Goal: Task Accomplishment & Management: Complete application form

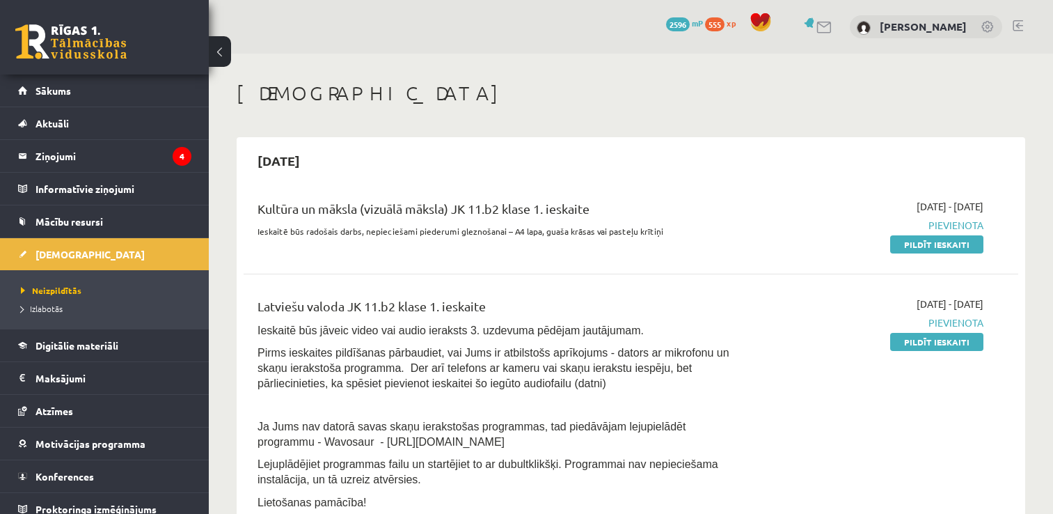
scroll to position [835, 0]
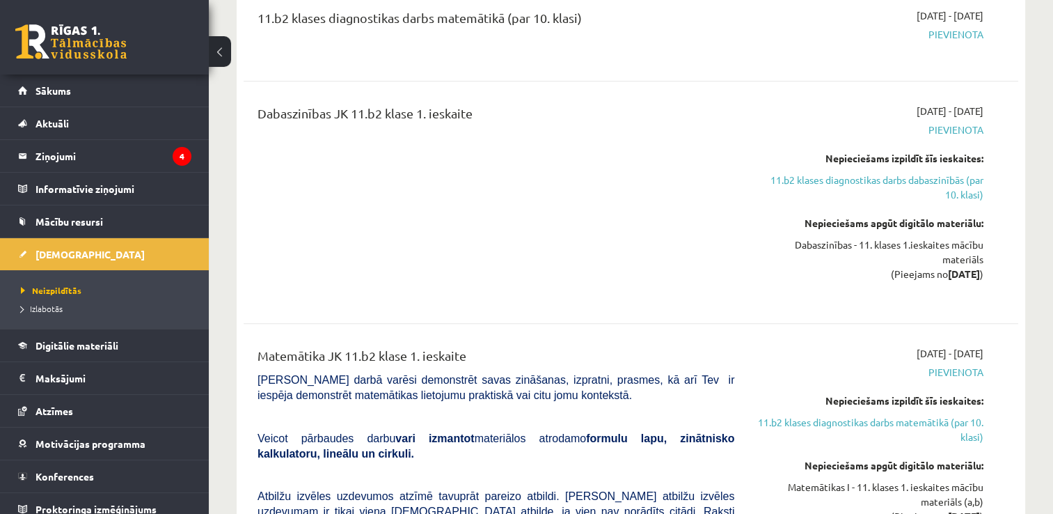
drag, startPoint x: 0, startPoint y: 0, endPoint x: 77, endPoint y: 52, distance: 93.2
click at [77, 52] on link at bounding box center [70, 41] width 111 height 35
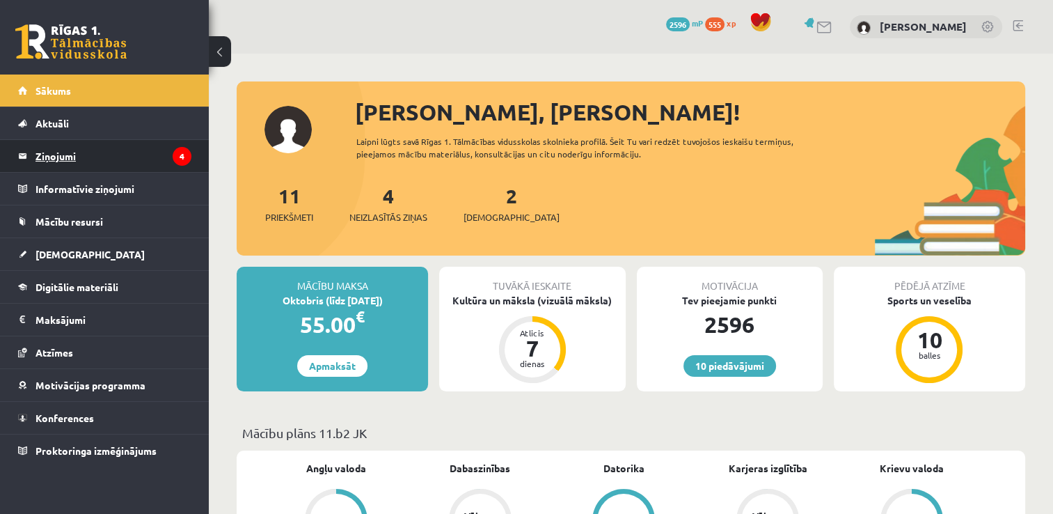
click at [50, 162] on legend "Ziņojumi 4" at bounding box center [113, 156] width 156 height 32
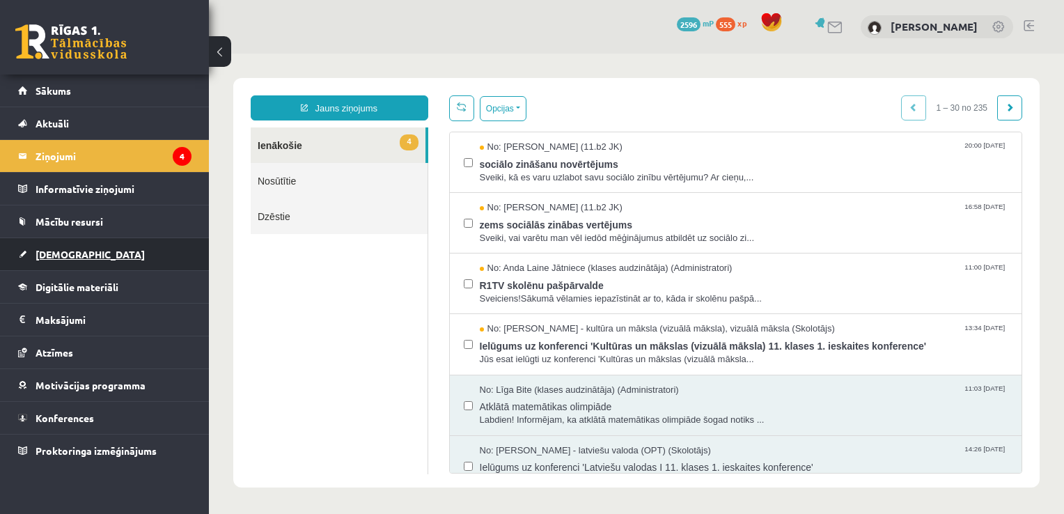
click at [57, 243] on link "[DEMOGRAPHIC_DATA]" at bounding box center [104, 254] width 173 height 32
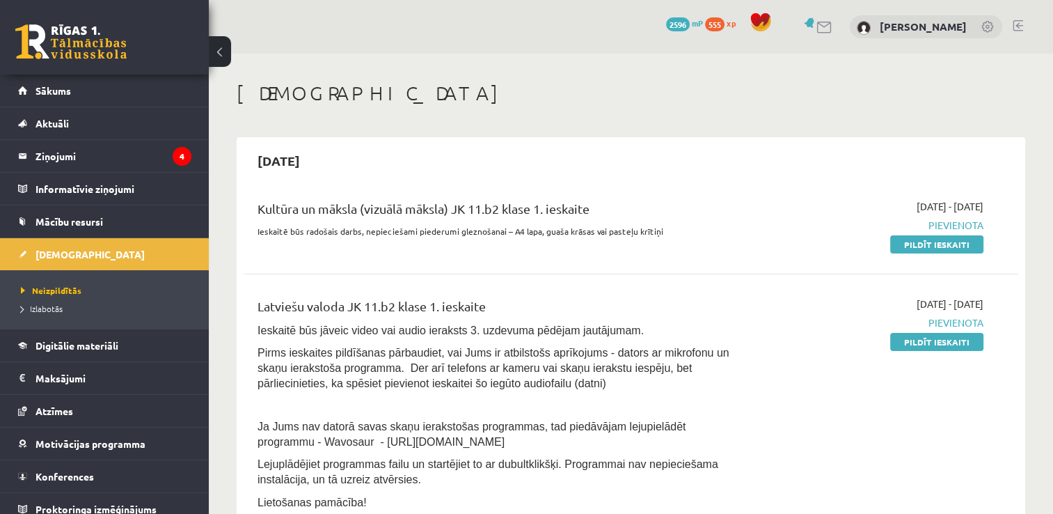
scroll to position [70, 0]
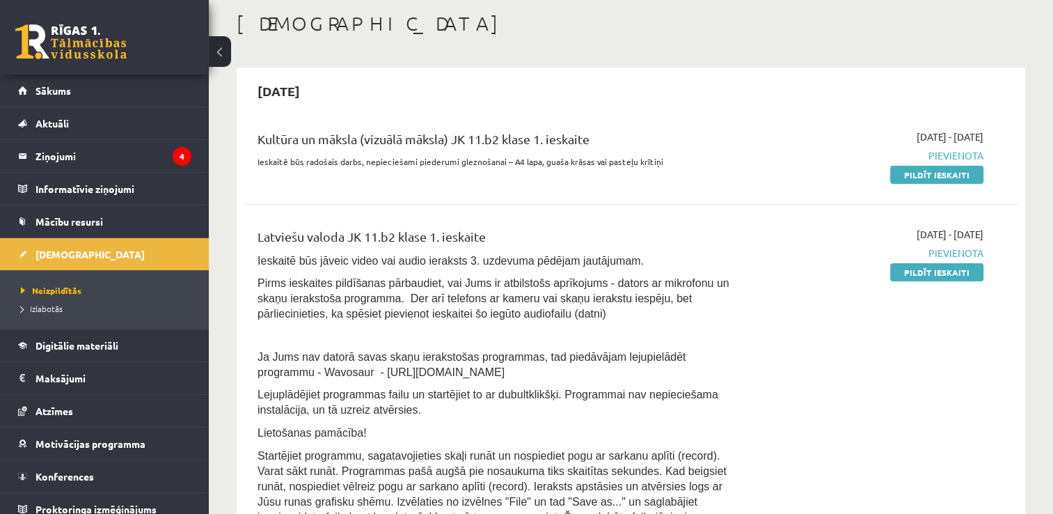
click at [933, 186] on div "Kultūra un māksla (vizuālā māksla) JK 11.b2 klase 1. ieskaite Ieskaitē būs rado…" at bounding box center [631, 156] width 775 height 80
click at [938, 171] on link "Pildīt ieskaiti" at bounding box center [936, 175] width 93 height 18
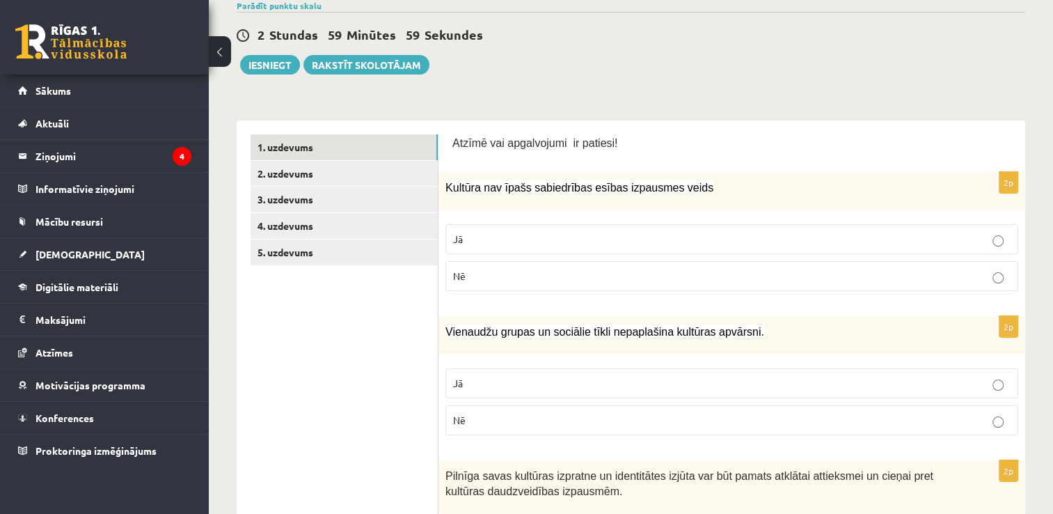
scroll to position [139, 0]
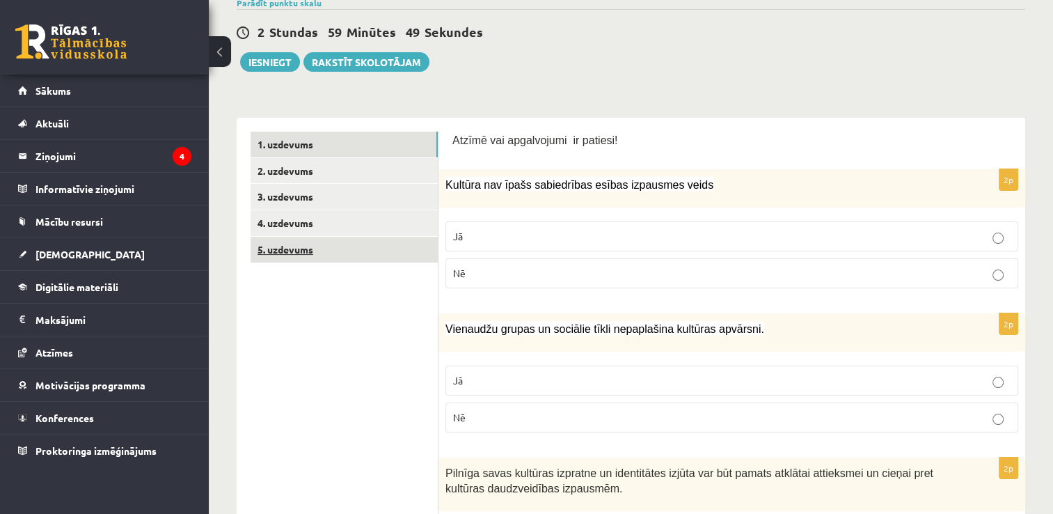
click at [326, 261] on link "5. uzdevums" at bounding box center [344, 250] width 187 height 26
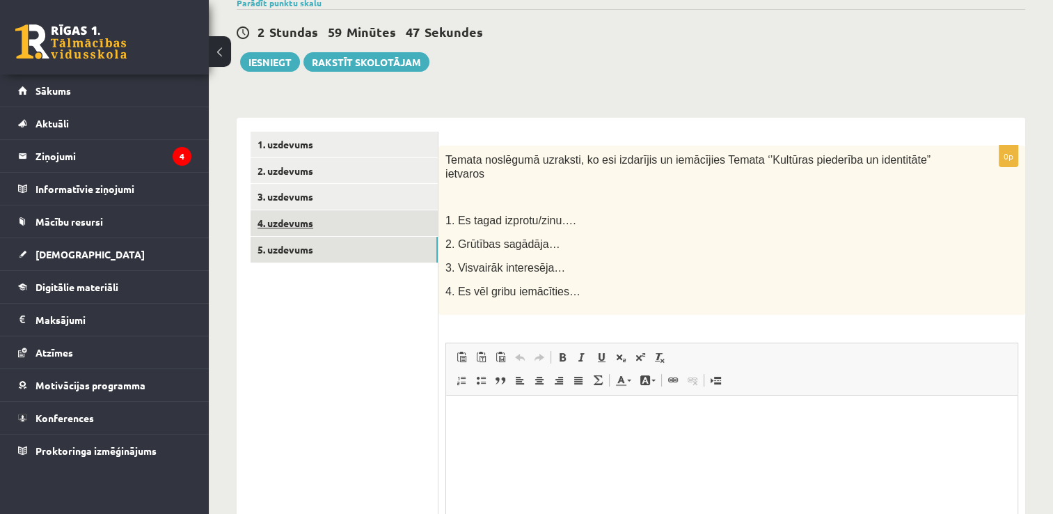
scroll to position [0, 0]
click at [337, 217] on link "4. uzdevums" at bounding box center [344, 223] width 187 height 26
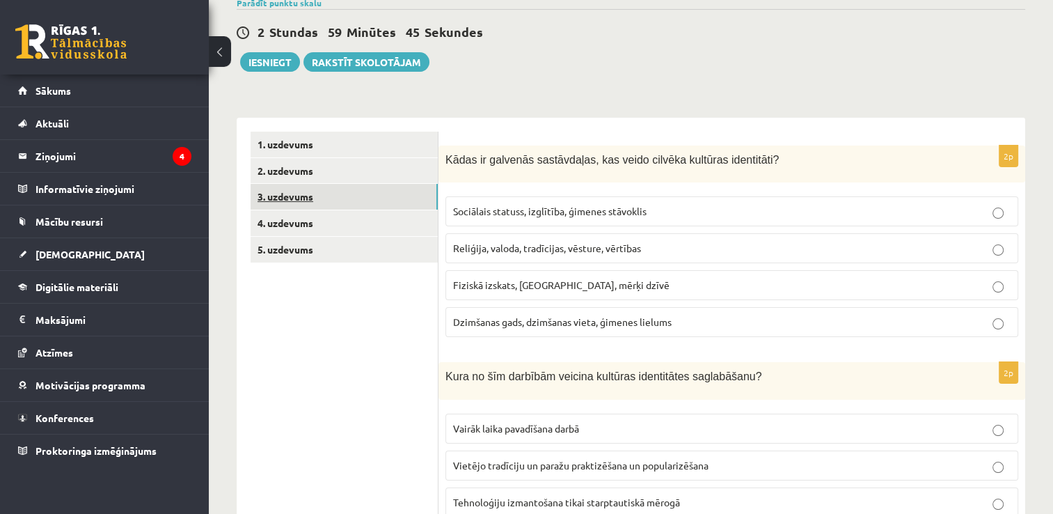
click at [347, 205] on link "3. uzdevums" at bounding box center [344, 197] width 187 height 26
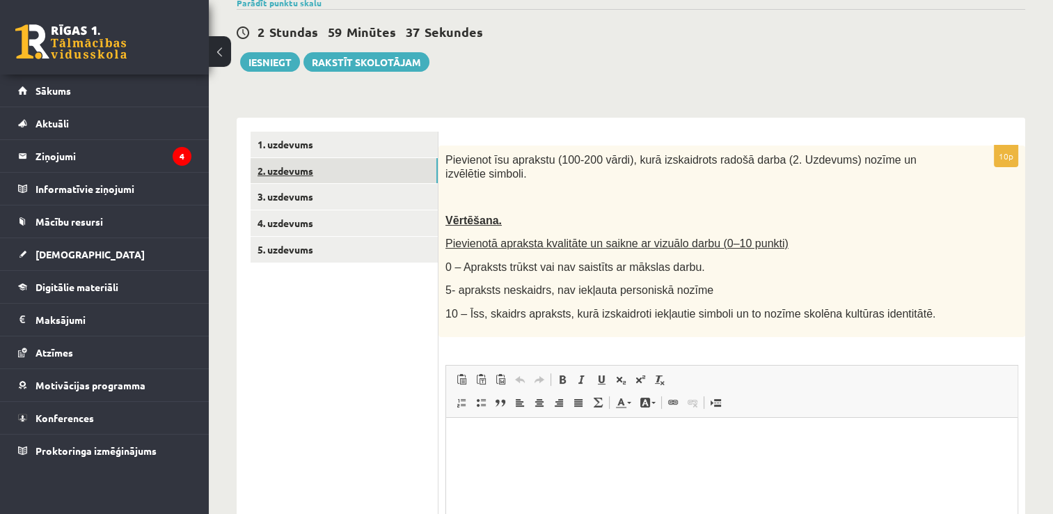
click at [367, 176] on link "2. uzdevums" at bounding box center [344, 171] width 187 height 26
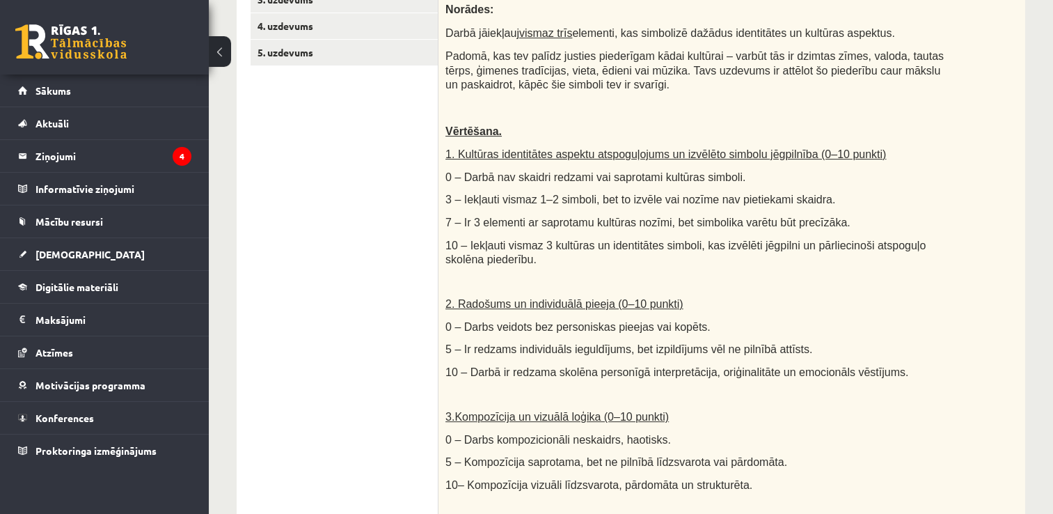
scroll to position [209, 0]
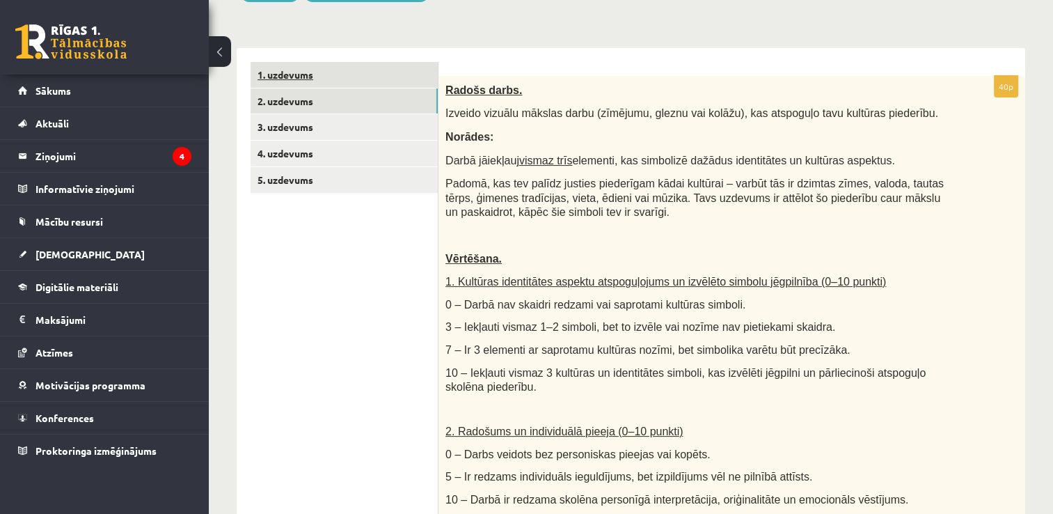
click at [347, 83] on link "1. uzdevums" at bounding box center [344, 75] width 187 height 26
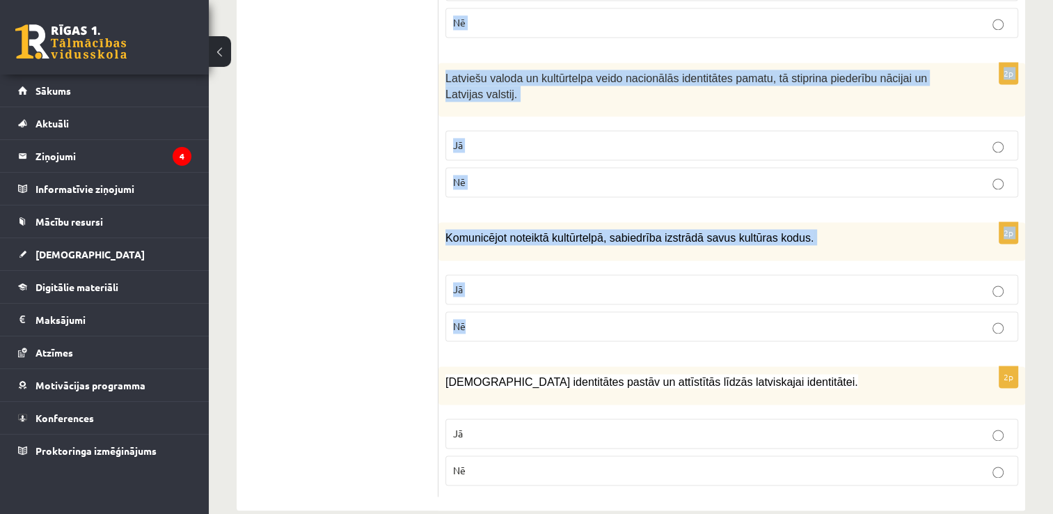
scroll to position [2033, 0]
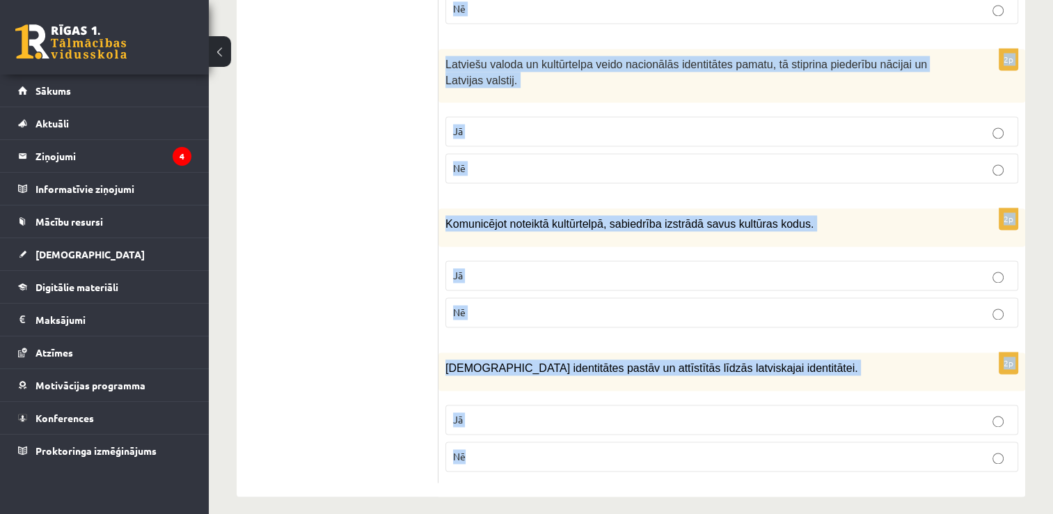
drag, startPoint x: 451, startPoint y: 208, endPoint x: 724, endPoint y: 442, distance: 359.4
drag, startPoint x: 724, startPoint y: 442, endPoint x: 702, endPoint y: 361, distance: 84.3
copy form "Atzīmē vai apgalvojumi ir patiesi! 2p Kultūra nav īpašs sabiedrības esības izpa…"
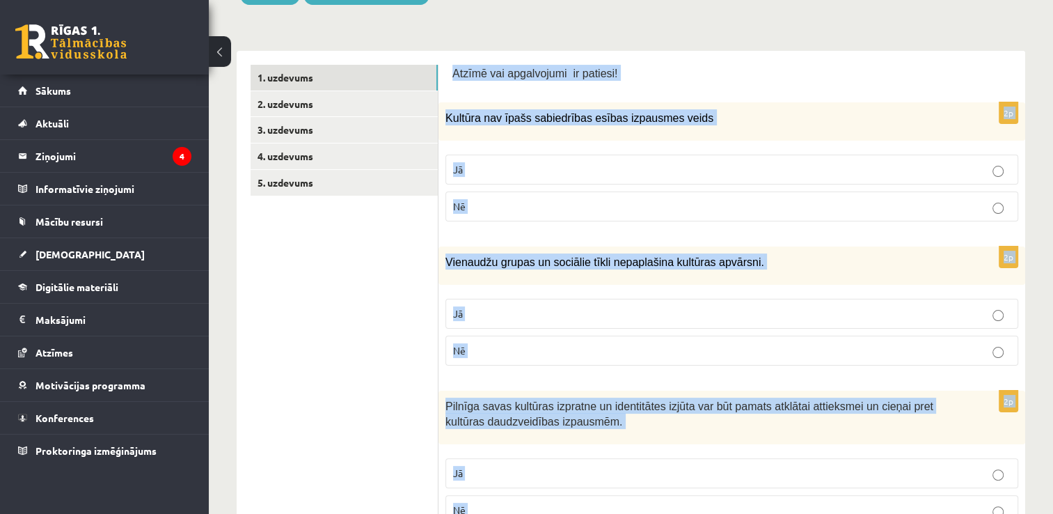
scroll to position [0, 0]
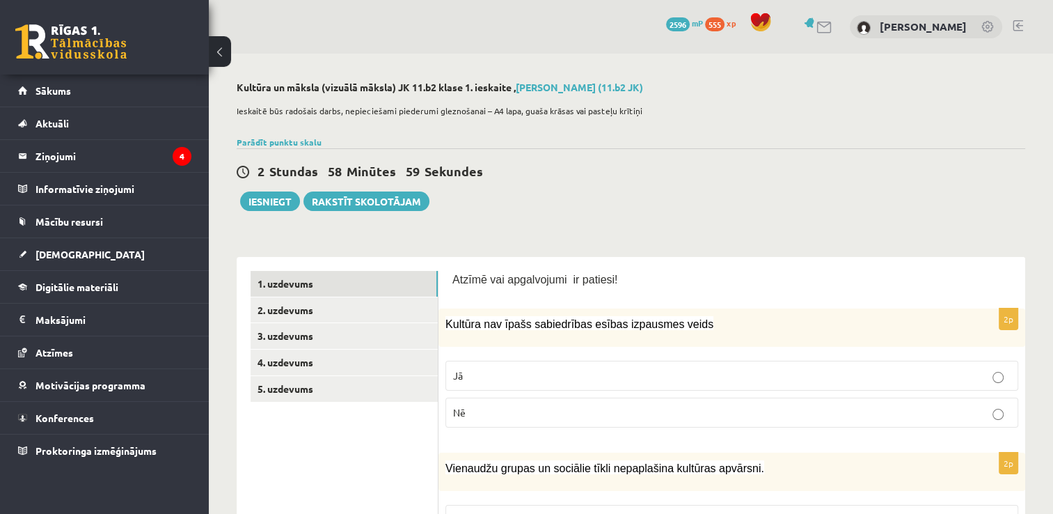
click at [468, 203] on div "2 Stundas 58 Minūtes 59 Sekundes Ieskaite saglabāta! Iesniegt Rakstīt skolotājam" at bounding box center [631, 179] width 789 height 63
click at [916, 423] on label "Nē" at bounding box center [731, 412] width 573 height 30
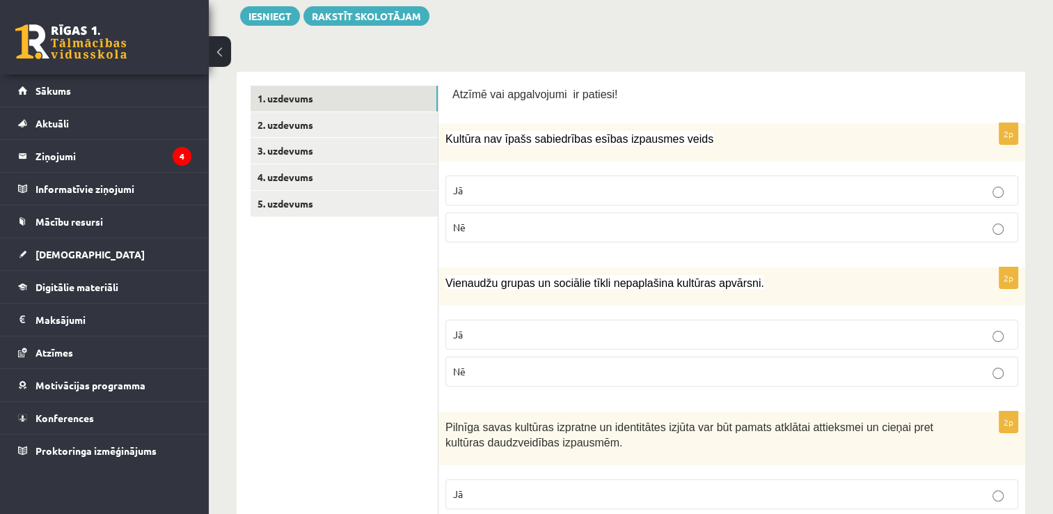
scroll to position [209, 0]
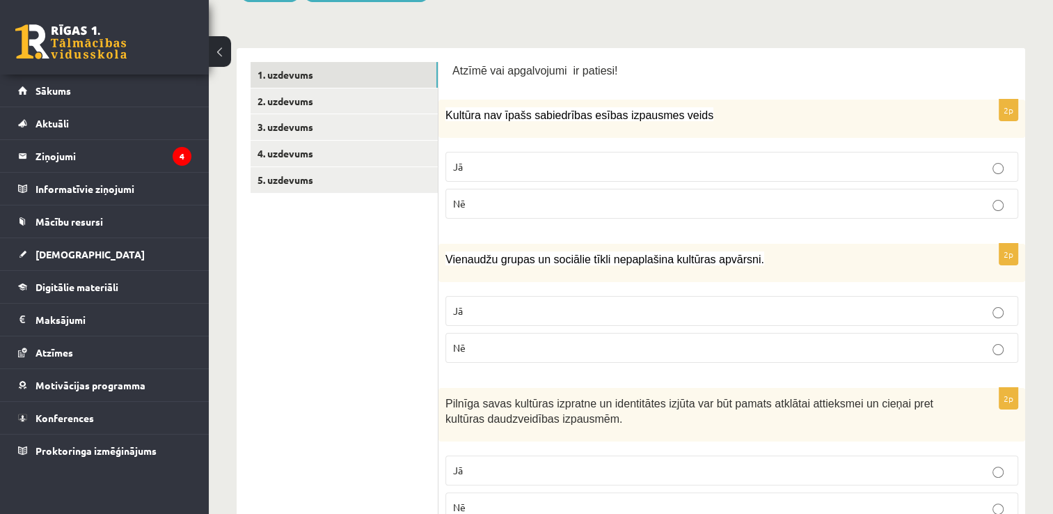
click at [824, 361] on label "Nē" at bounding box center [731, 348] width 573 height 30
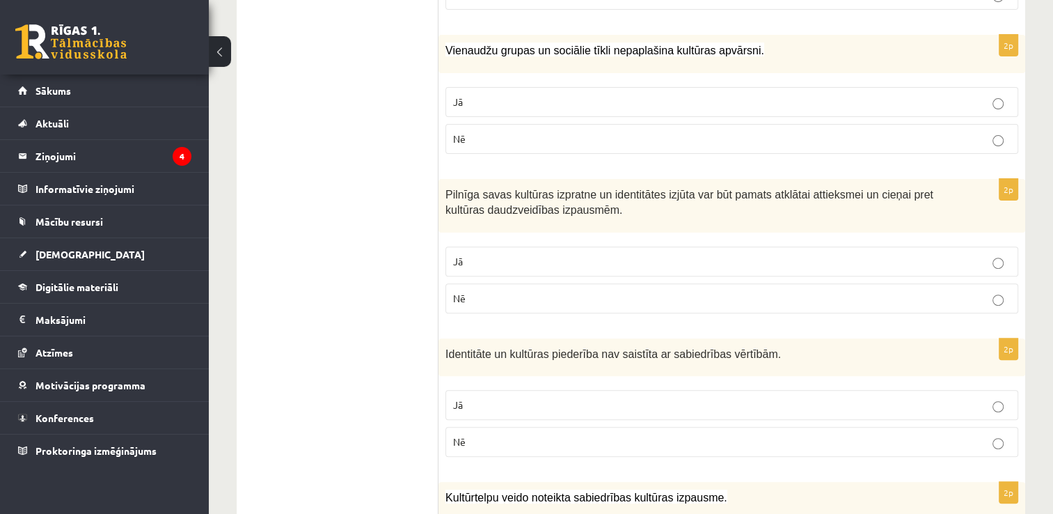
click at [721, 241] on fieldset "Jā Nē" at bounding box center [731, 278] width 573 height 78
click at [755, 261] on p "Jā" at bounding box center [732, 261] width 558 height 15
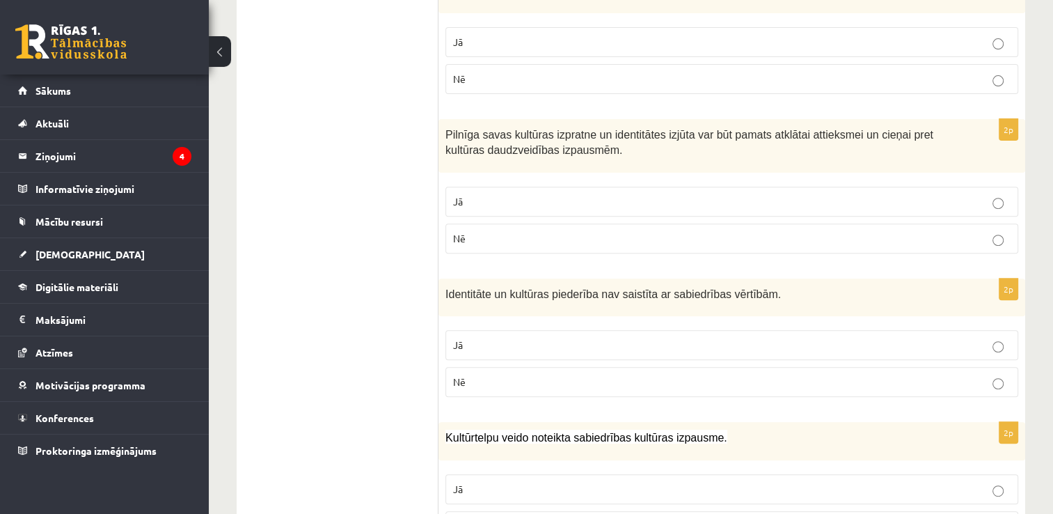
scroll to position [557, 0]
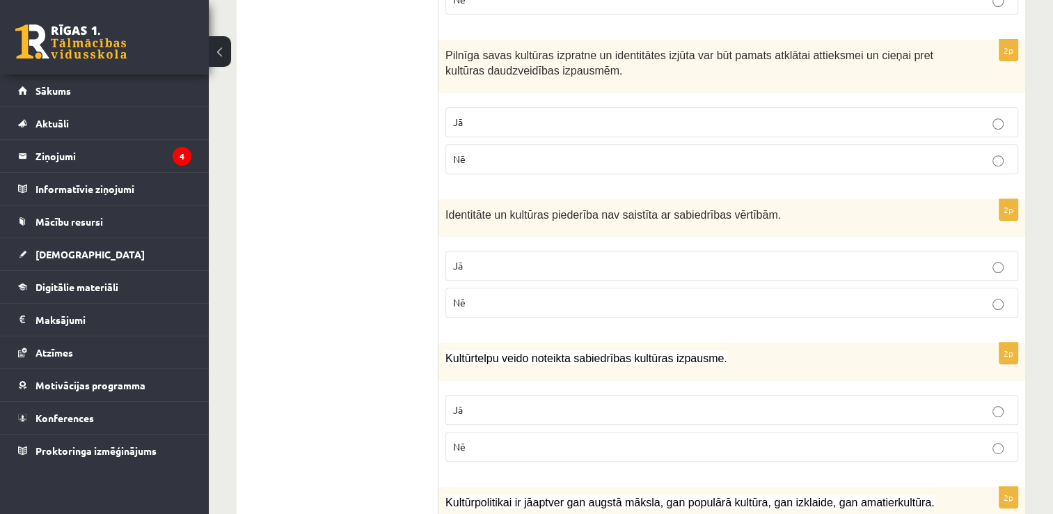
click at [697, 299] on p "Nē" at bounding box center [732, 302] width 558 height 15
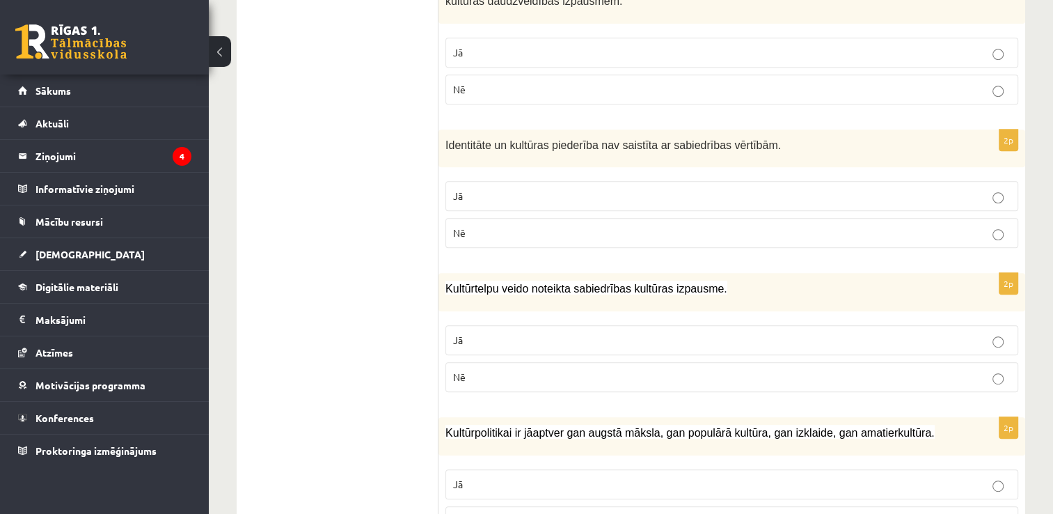
click at [661, 335] on p "Jā" at bounding box center [732, 340] width 558 height 15
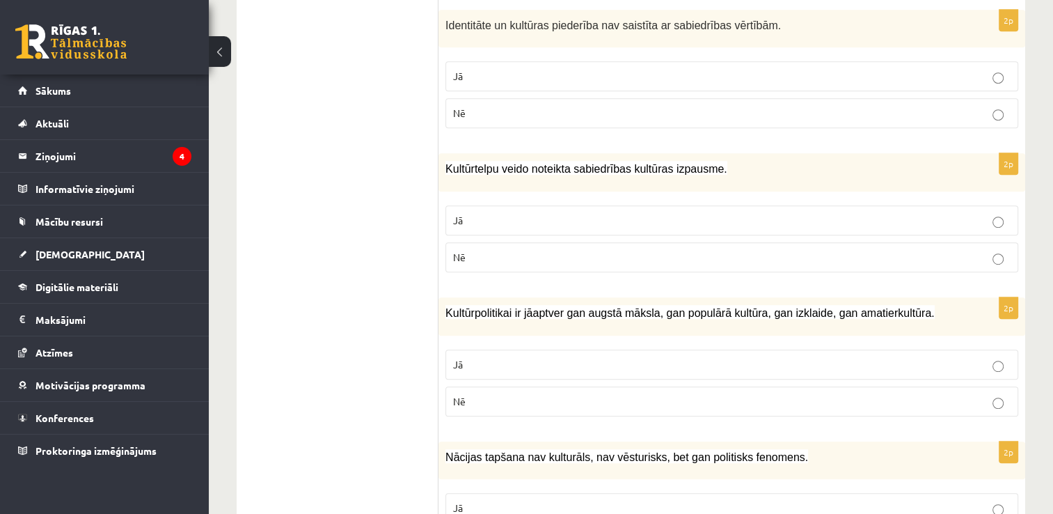
scroll to position [835, 0]
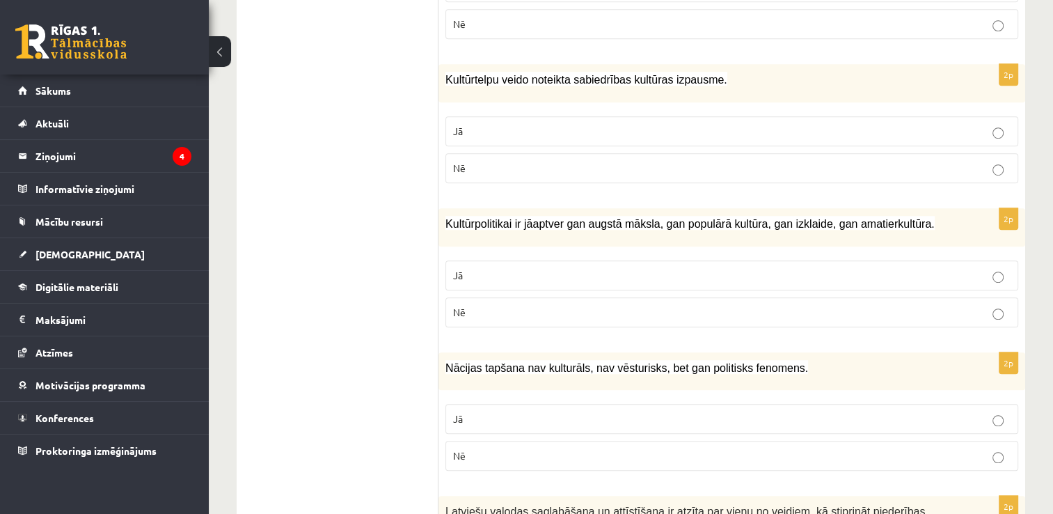
click at [617, 272] on p "Jā" at bounding box center [732, 275] width 558 height 15
click at [558, 452] on p "Nē" at bounding box center [732, 455] width 558 height 15
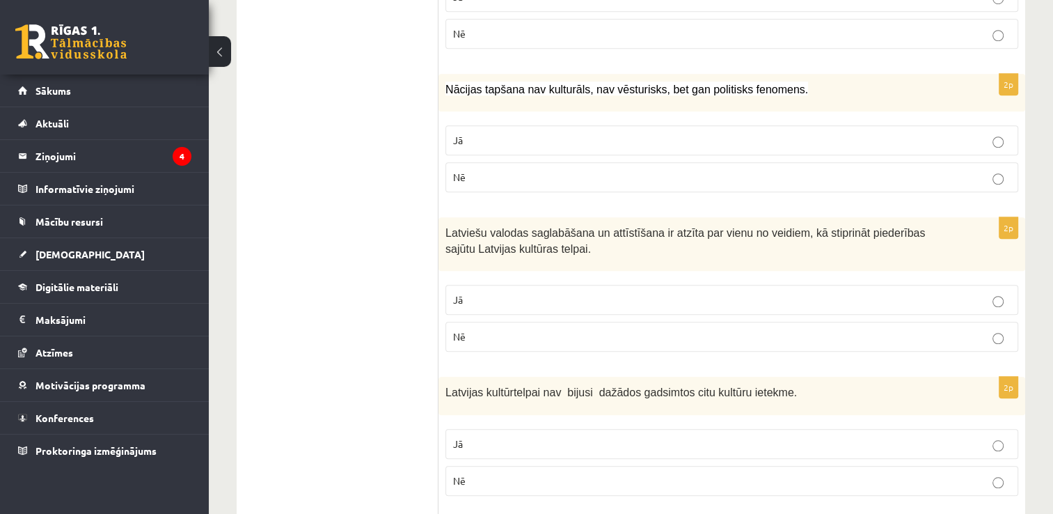
click at [598, 285] on label "Jā" at bounding box center [731, 300] width 573 height 30
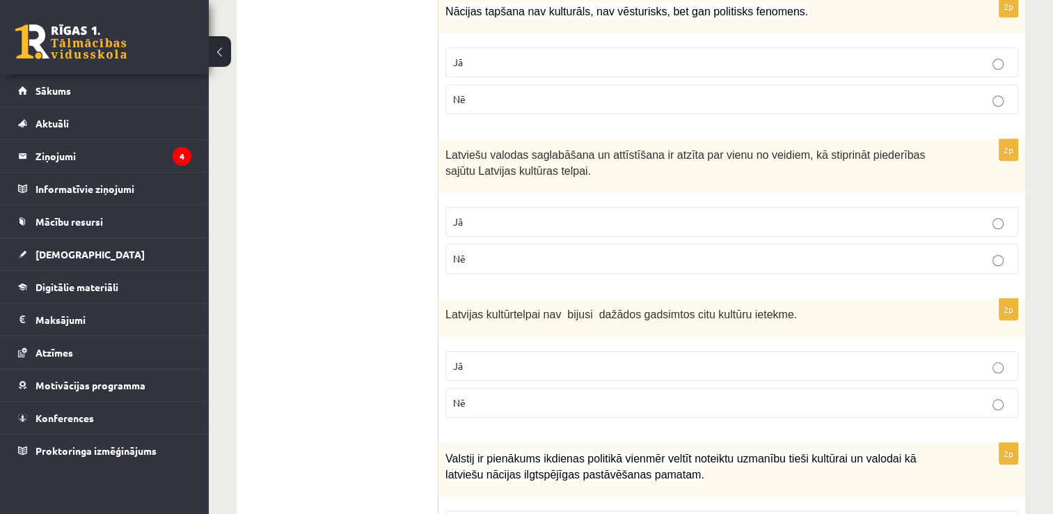
scroll to position [1323, 0]
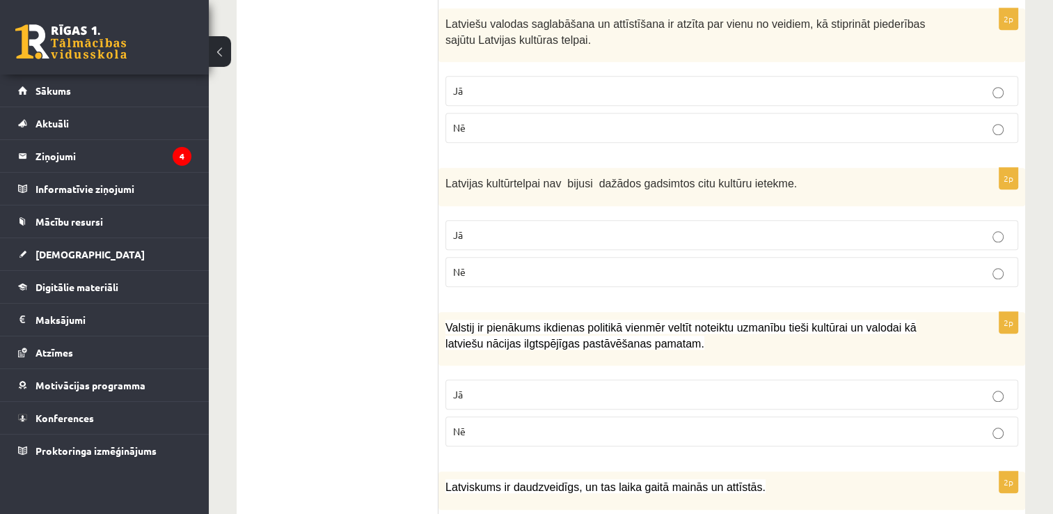
click at [587, 258] on label "Nē" at bounding box center [731, 272] width 573 height 30
click at [698, 387] on p "Jā" at bounding box center [732, 394] width 558 height 15
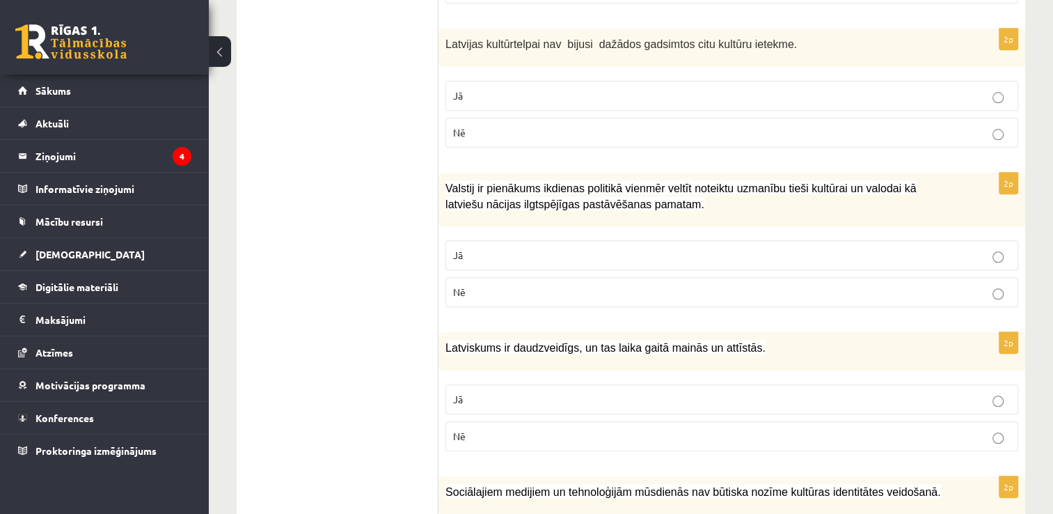
click at [699, 384] on label "Jā" at bounding box center [731, 399] width 573 height 30
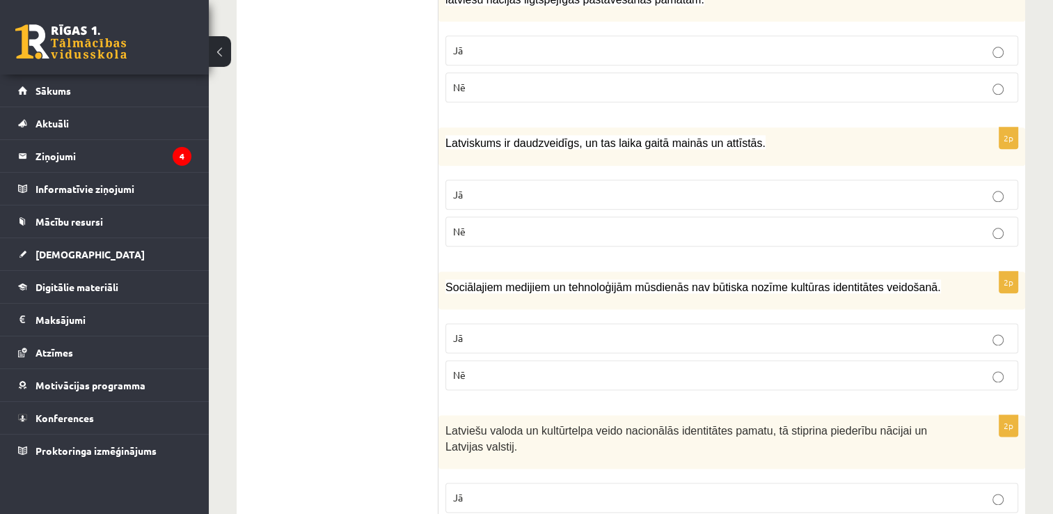
scroll to position [1671, 0]
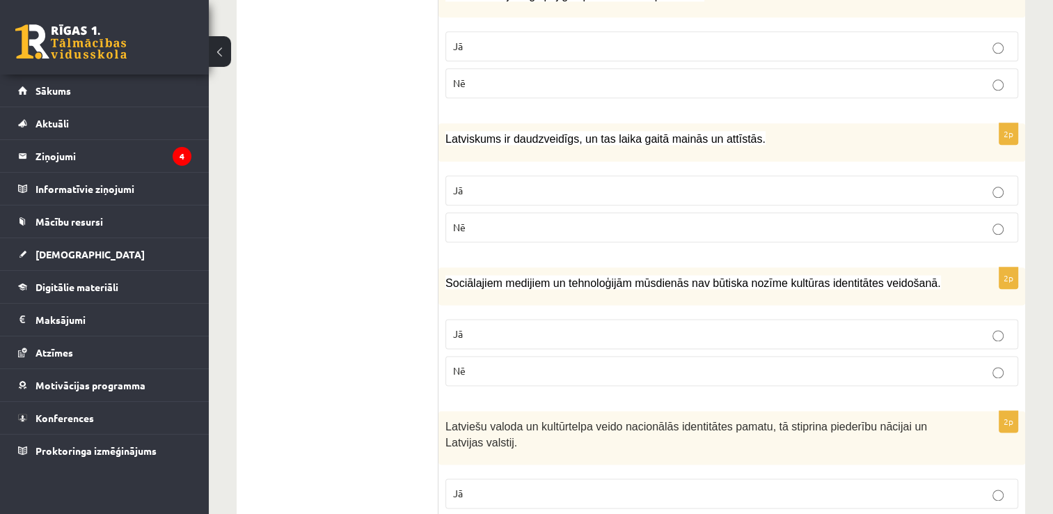
click at [649, 366] on p "Nē" at bounding box center [732, 370] width 558 height 15
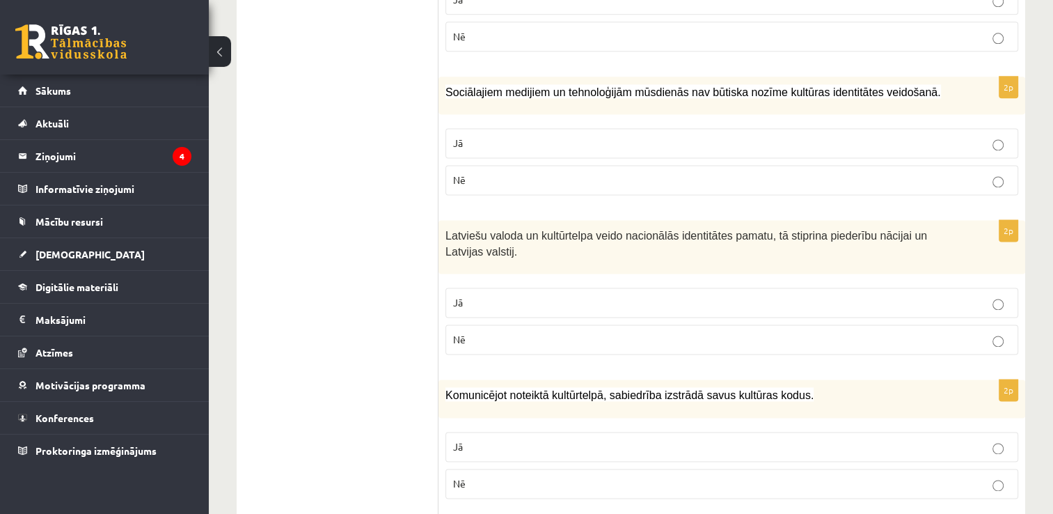
scroll to position [1879, 0]
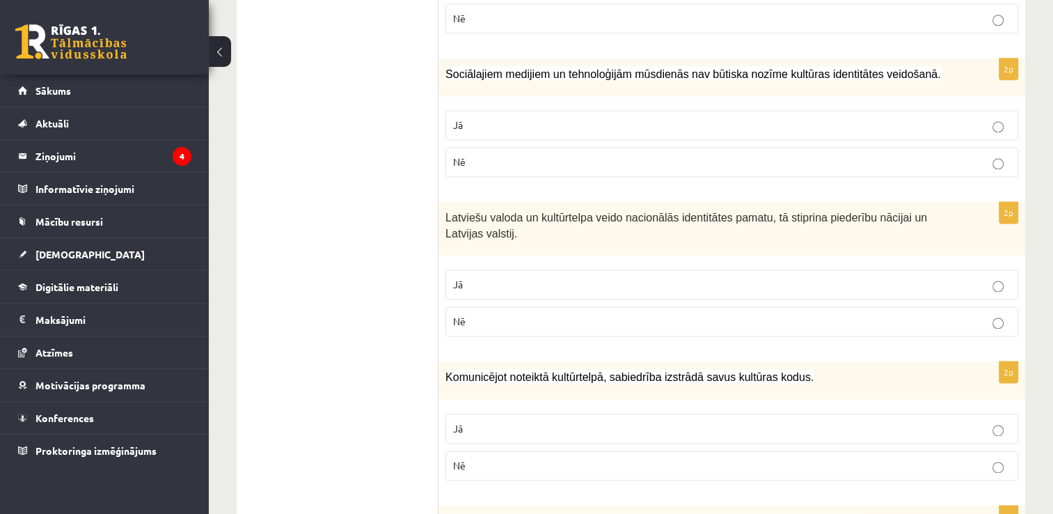
click at [598, 269] on label "Jā" at bounding box center [731, 284] width 573 height 30
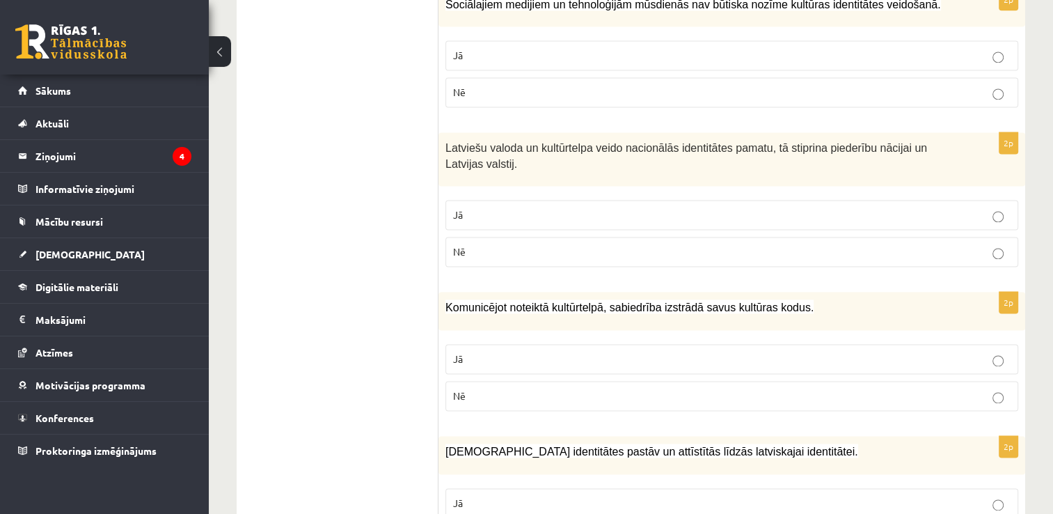
click at [642, 352] on p "Jā" at bounding box center [732, 359] width 558 height 15
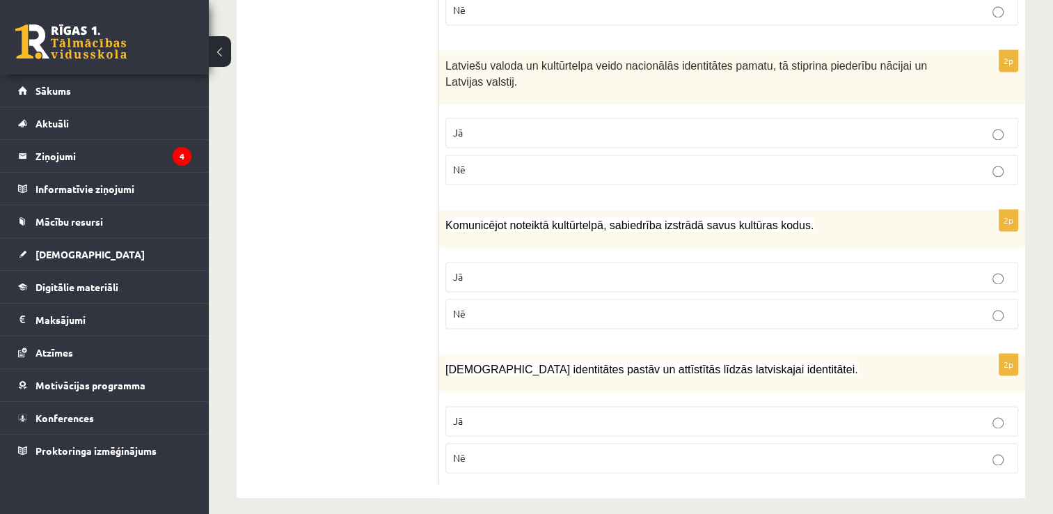
scroll to position [2033, 0]
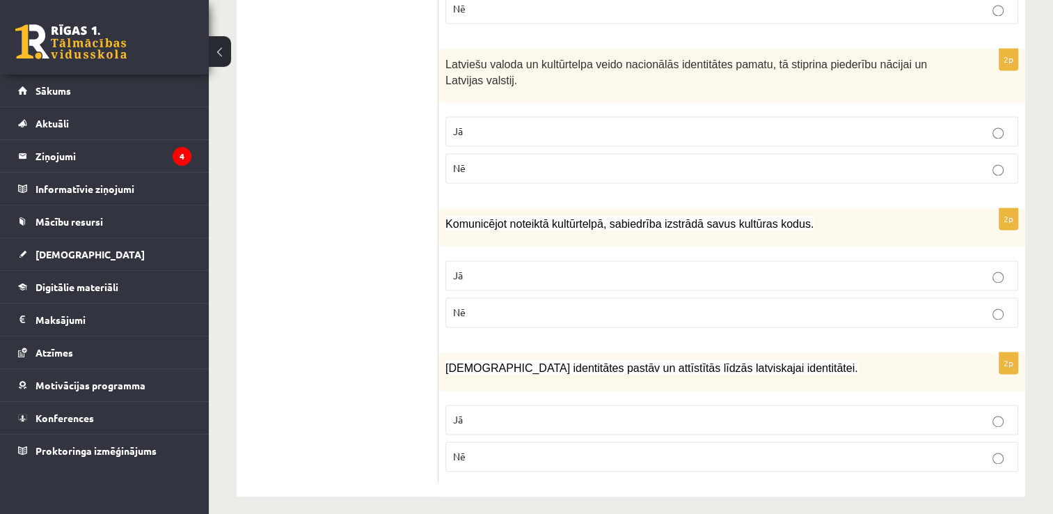
click at [656, 414] on p "Jā" at bounding box center [732, 419] width 558 height 15
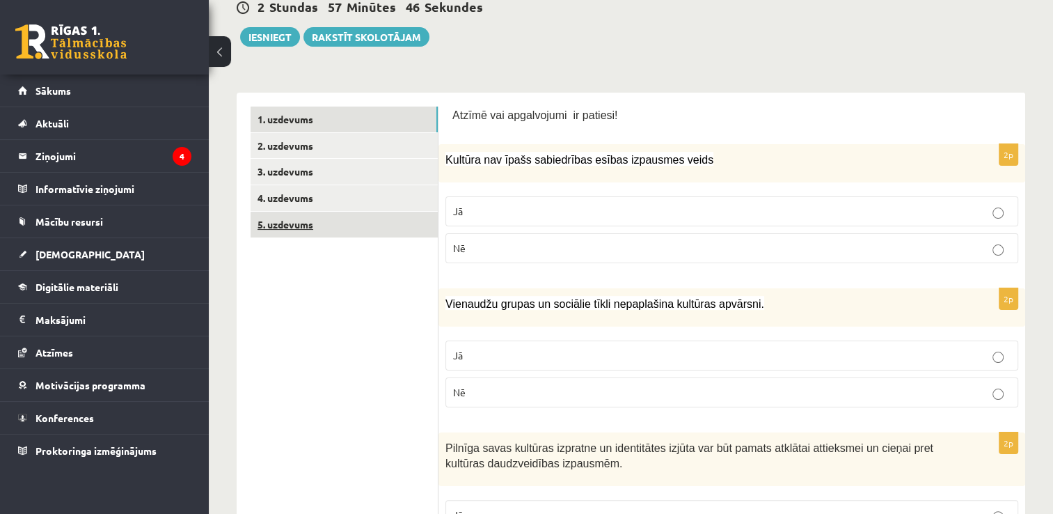
scroll to position [84, 0]
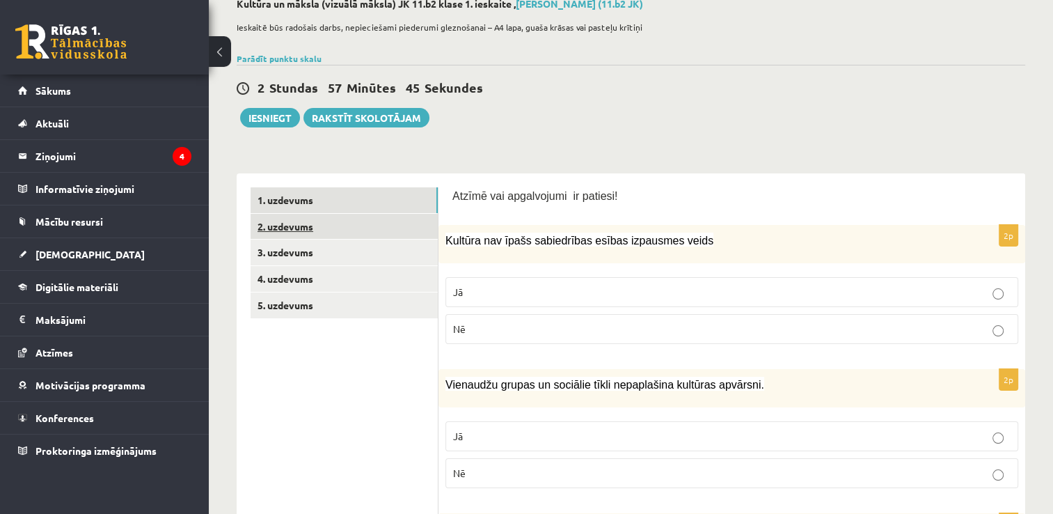
click at [343, 216] on link "2. uzdevums" at bounding box center [344, 227] width 187 height 26
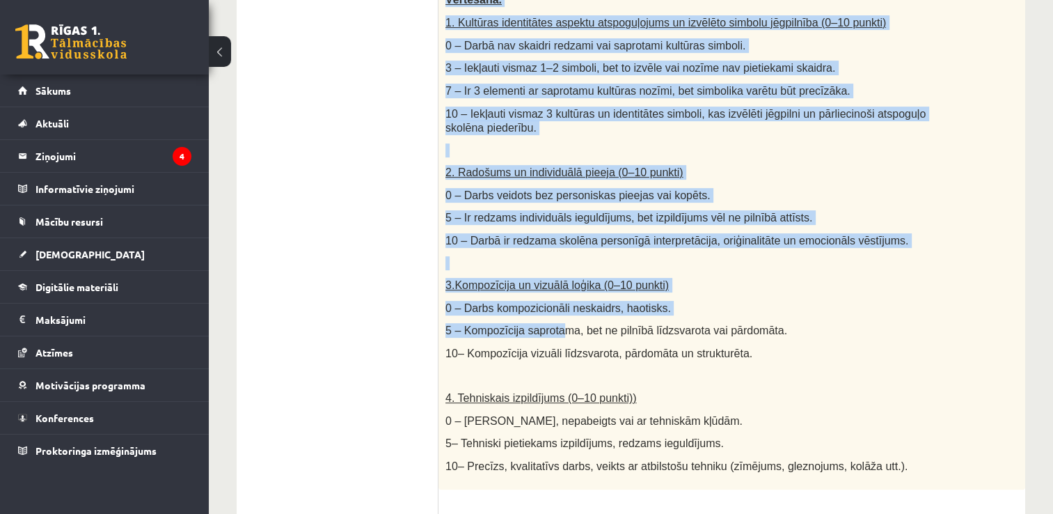
scroll to position [501, 0]
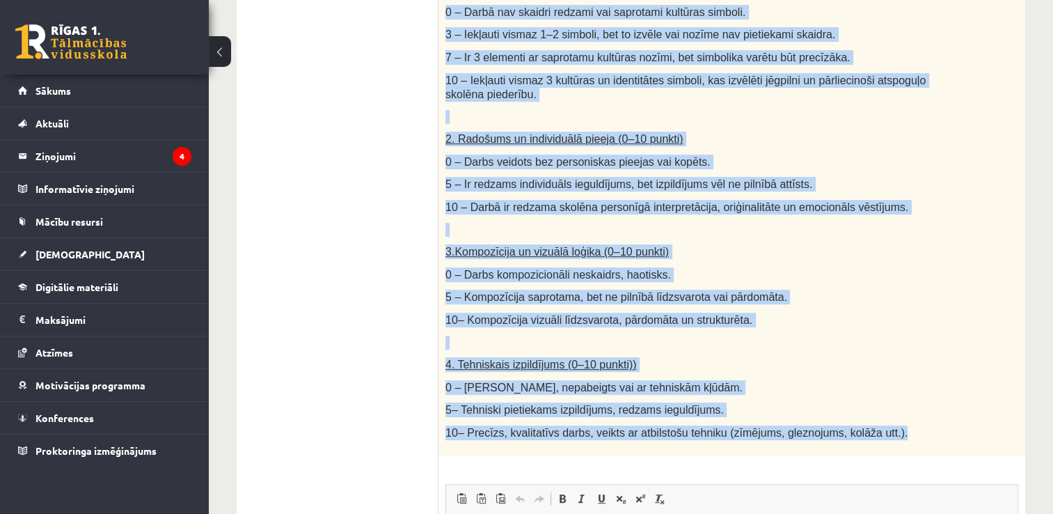
drag, startPoint x: 446, startPoint y: 210, endPoint x: 888, endPoint y: 439, distance: 497.8
click at [888, 439] on div "Radošs darbs. Izveido vizuālu mākslas darbu (zīmējumu, gleznu vai kolāžu), kas …" at bounding box center [732, 120] width 587 height 672
drag, startPoint x: 888, startPoint y: 439, endPoint x: 827, endPoint y: 425, distance: 62.8
copy div "Radošs darbs. Izveido vizuālu mākslas darbu (zīmējumu, gleznu vai kolāžu), kas …"
click at [787, 340] on p at bounding box center [696, 343] width 503 height 14
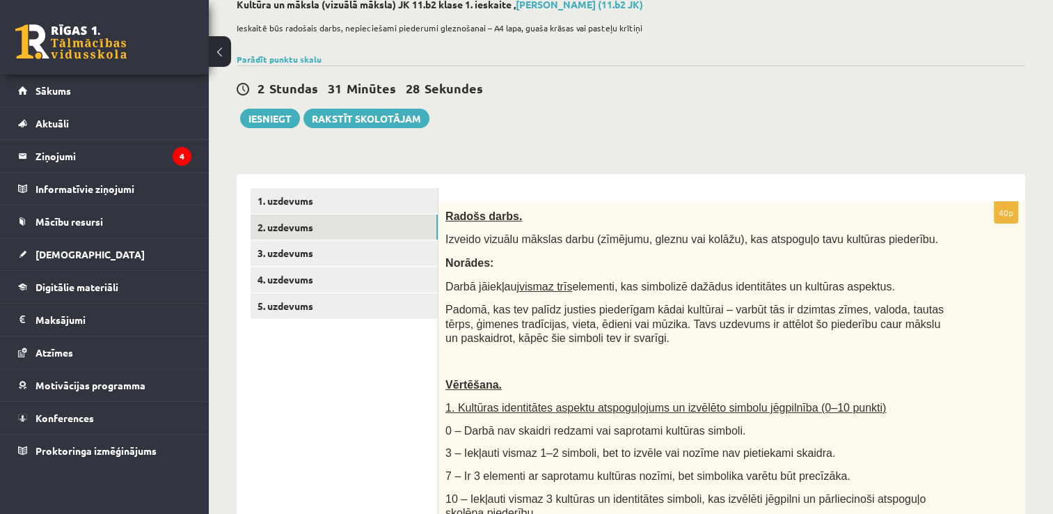
scroll to position [35, 0]
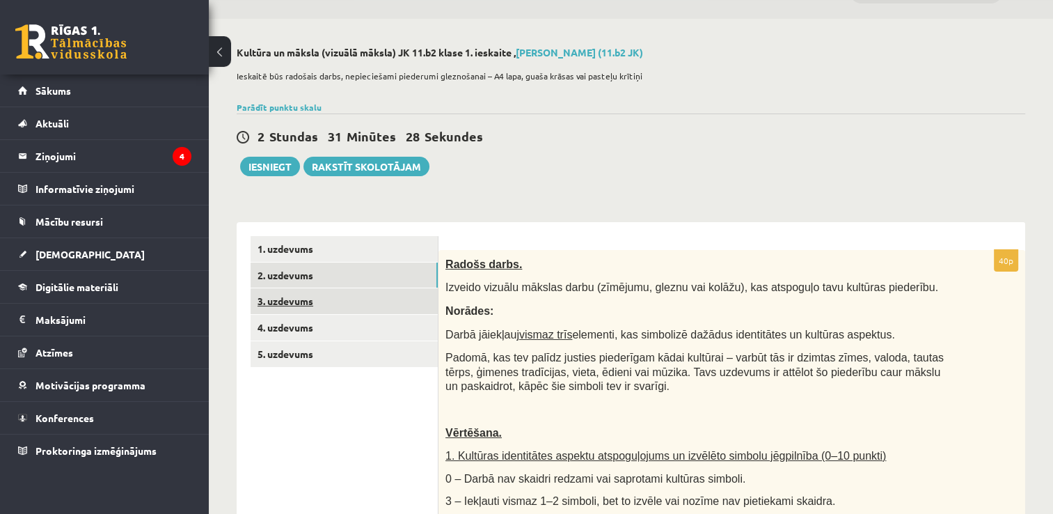
click at [331, 294] on link "3. uzdevums" at bounding box center [344, 301] width 187 height 26
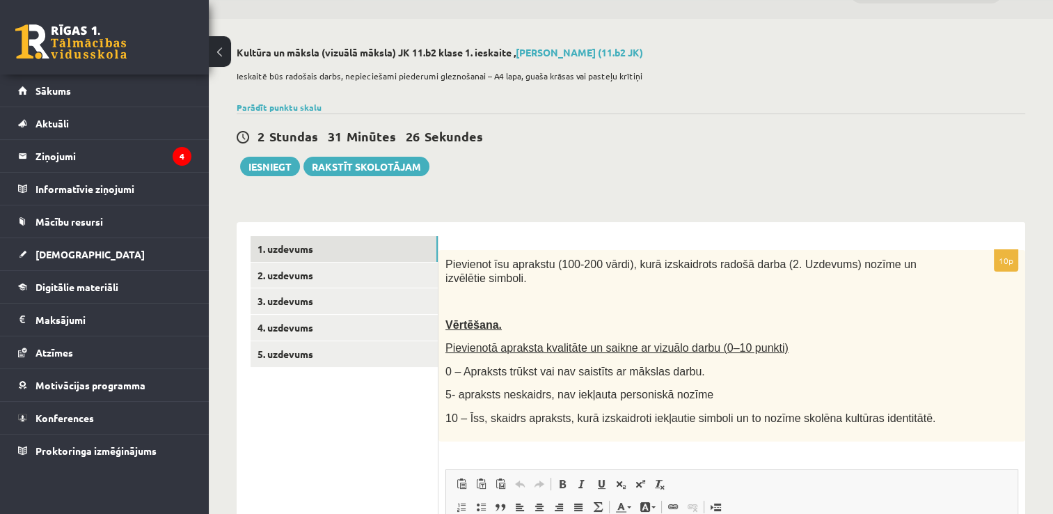
scroll to position [0, 0]
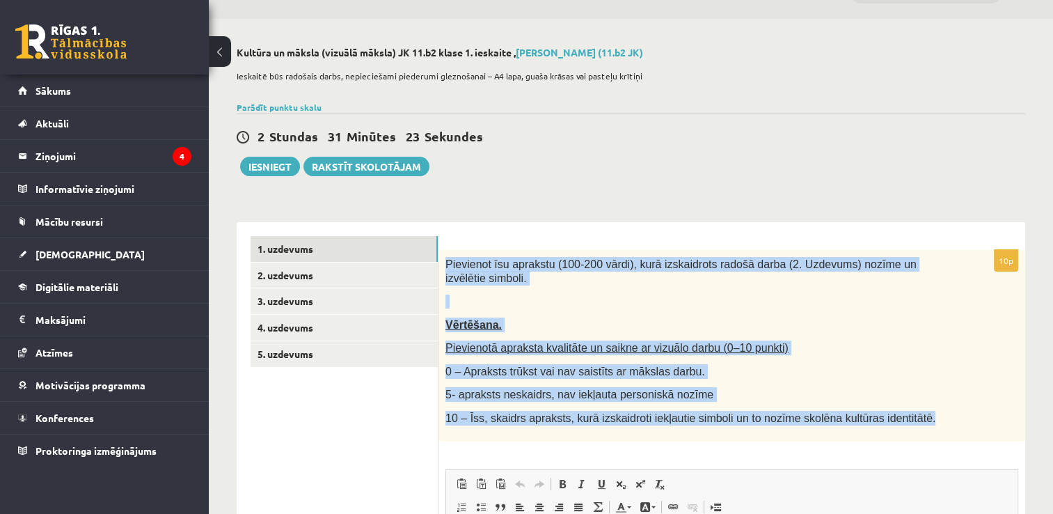
drag, startPoint x: 445, startPoint y: 255, endPoint x: 901, endPoint y: 407, distance: 480.3
click at [901, 407] on div "Pievienot īsu aprakstu (100-200 vārdi), kurā izskaidrots radošā darba (2. Uzdev…" at bounding box center [732, 345] width 587 height 191
copy div "Pievienot īsu aprakstu (100-200 vārdi), kurā izskaidrots radošā darba (2. Uzdev…"
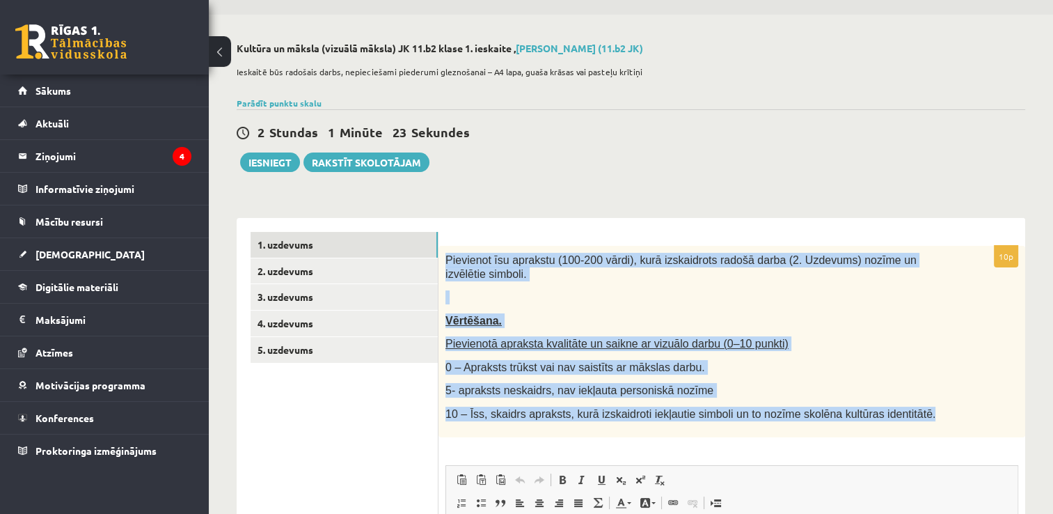
scroll to position [174, 0]
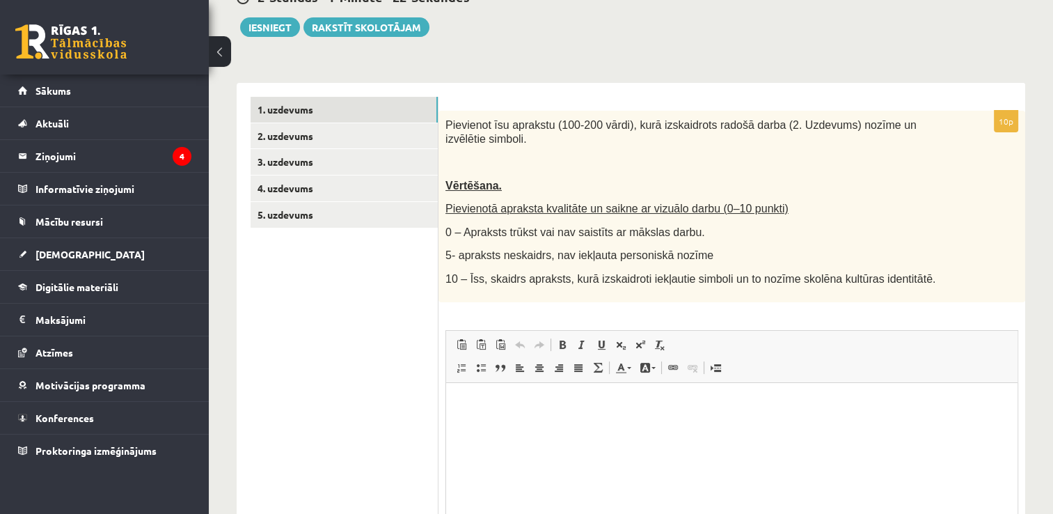
drag, startPoint x: 394, startPoint y: 241, endPoint x: 398, endPoint y: 294, distance: 53.1
click at [394, 241] on ul "1. uzdevums 2. uzdevums 3. uzdevums 4. uzdevums 5. uzdevums" at bounding box center [345, 358] width 188 height 523
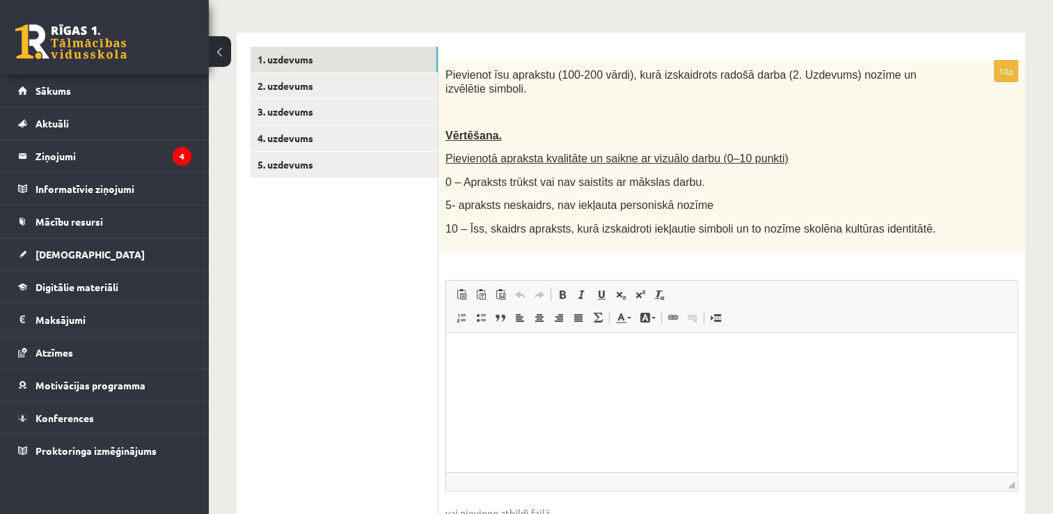
scroll to position [167, 0]
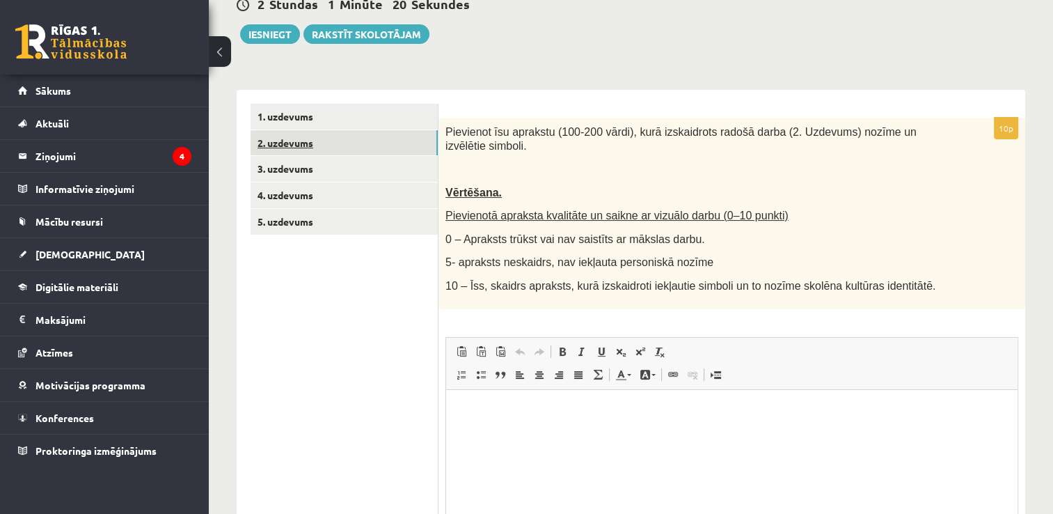
click at [298, 135] on link "2. uzdevums" at bounding box center [344, 143] width 187 height 26
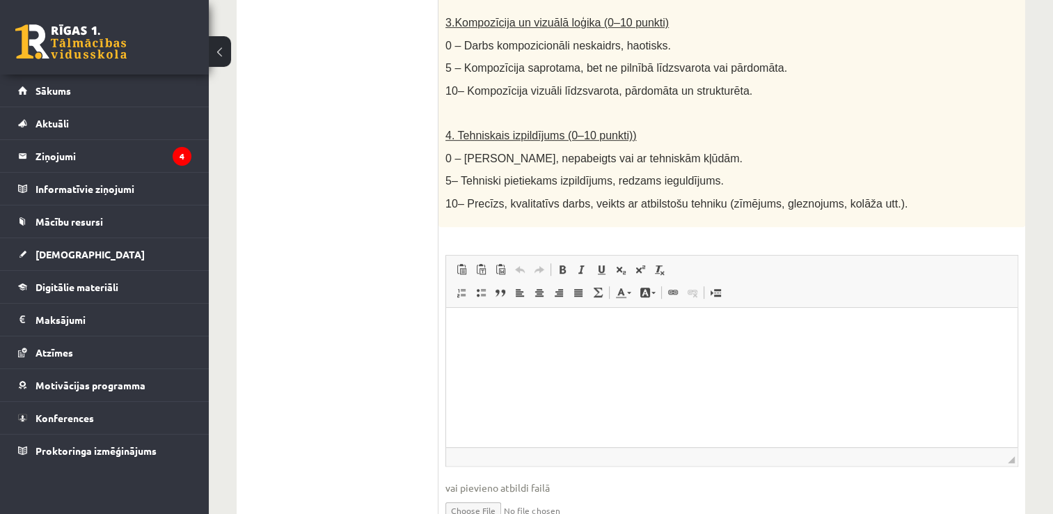
scroll to position [794, 0]
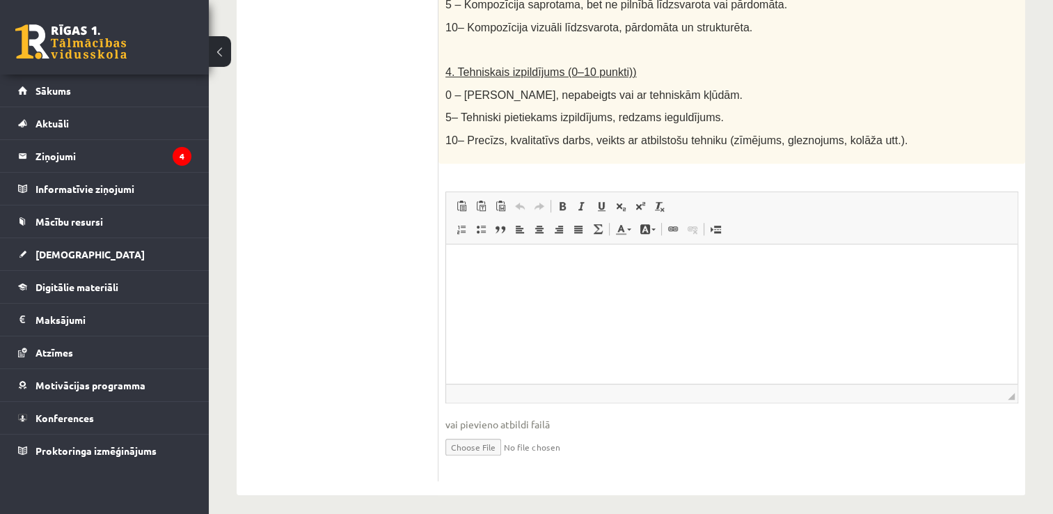
click at [465, 443] on input "file" at bounding box center [731, 446] width 573 height 29
type input "**********"
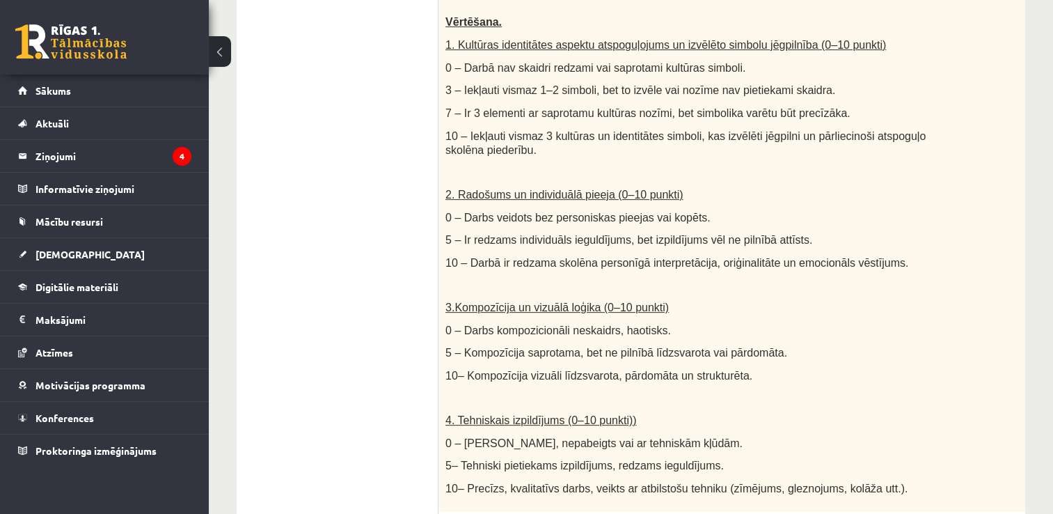
scroll to position [167, 0]
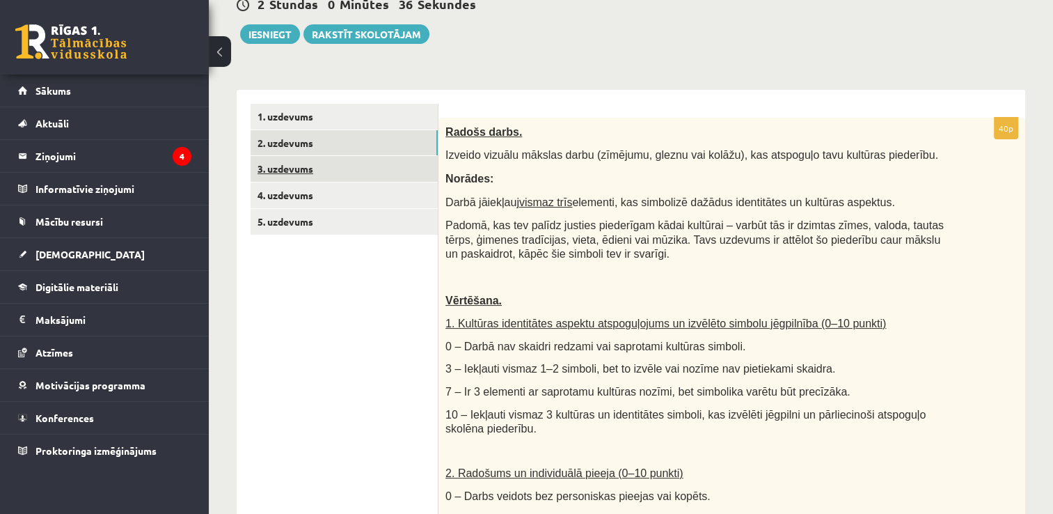
click at [287, 170] on link "3. uzdevums" at bounding box center [344, 169] width 187 height 26
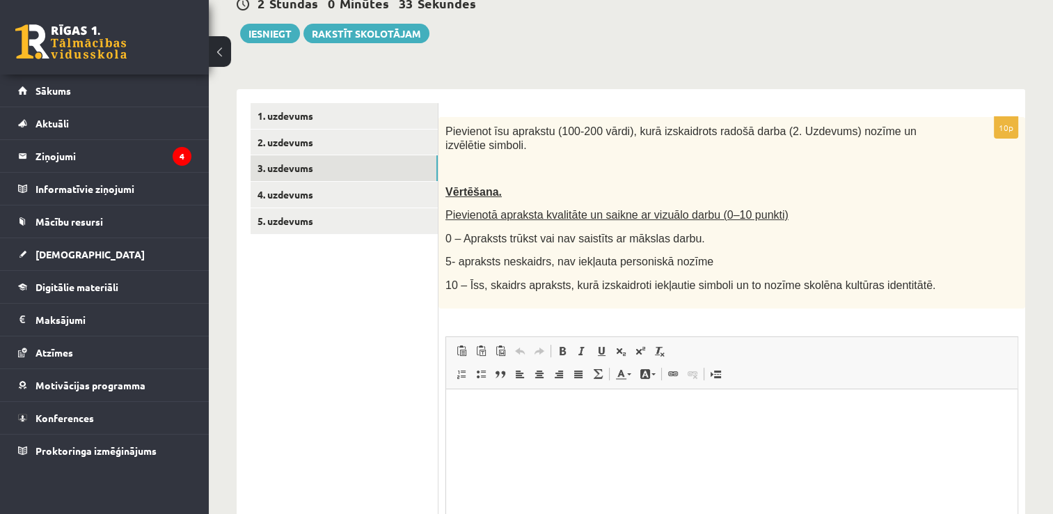
scroll to position [0, 0]
click at [308, 208] on link "5. uzdevums" at bounding box center [344, 221] width 187 height 26
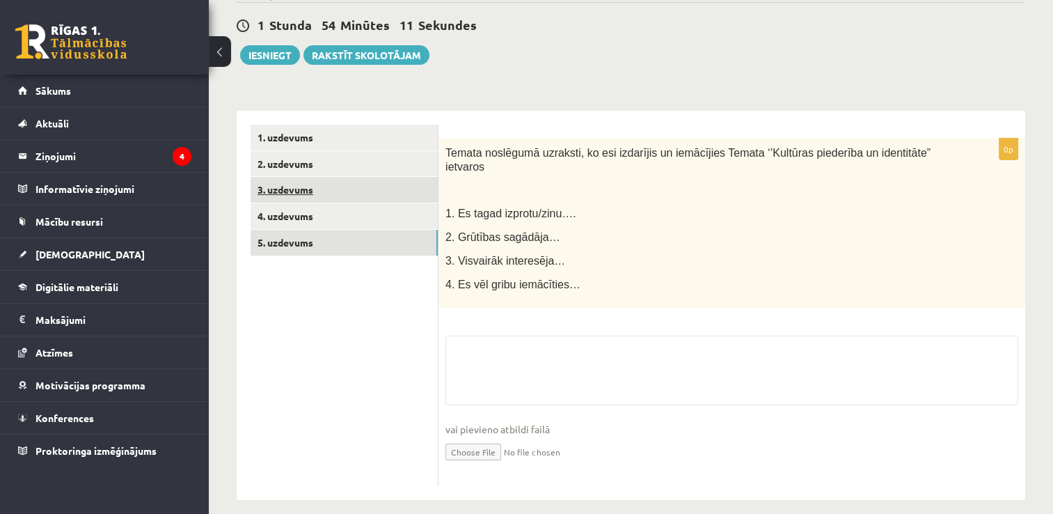
click at [322, 184] on link "3. uzdevums" at bounding box center [344, 190] width 187 height 26
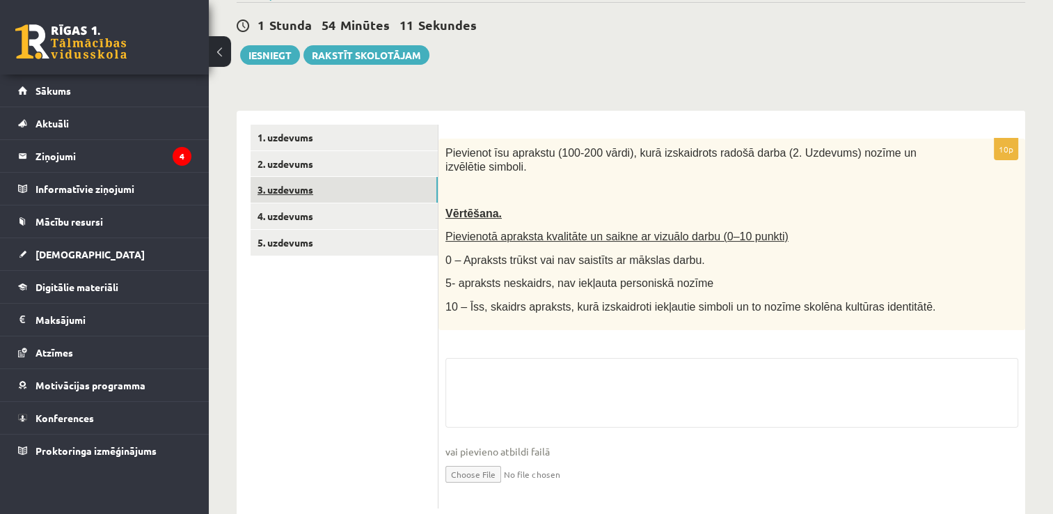
click at [363, 180] on link "3. uzdevums" at bounding box center [344, 190] width 187 height 26
click at [365, 196] on link "3. uzdevums" at bounding box center [344, 190] width 187 height 26
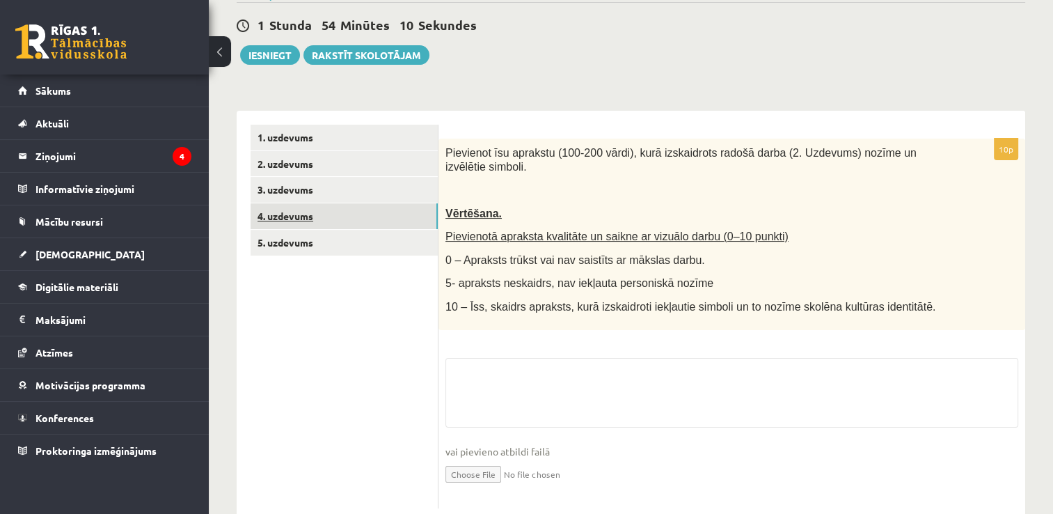
click at [362, 219] on link "4. uzdevums" at bounding box center [344, 216] width 187 height 26
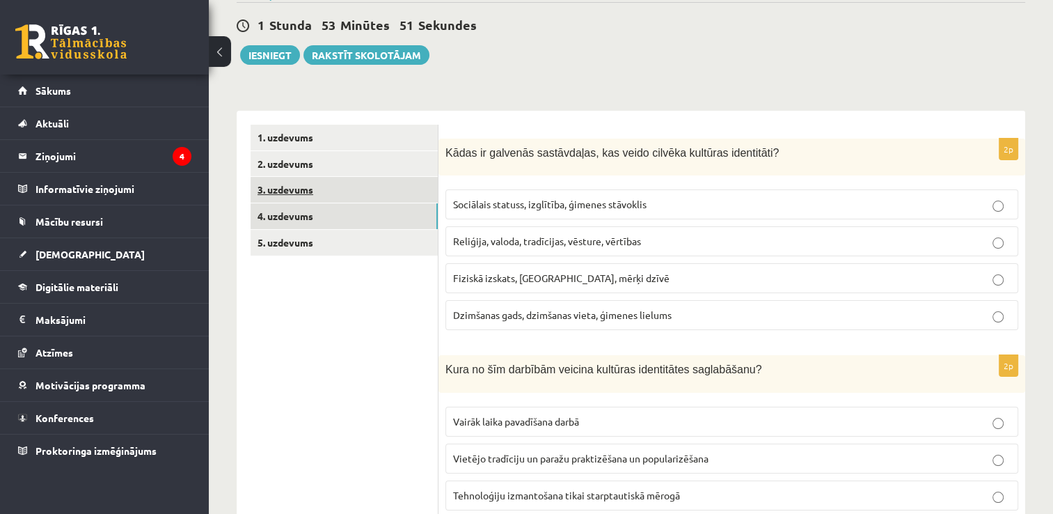
click at [359, 189] on link "3. uzdevums" at bounding box center [344, 190] width 187 height 26
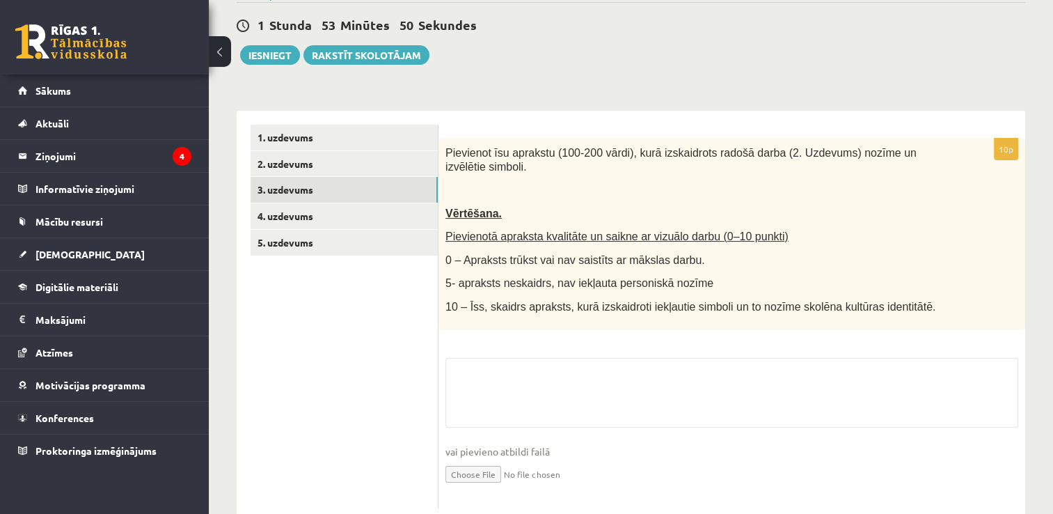
scroll to position [168, 0]
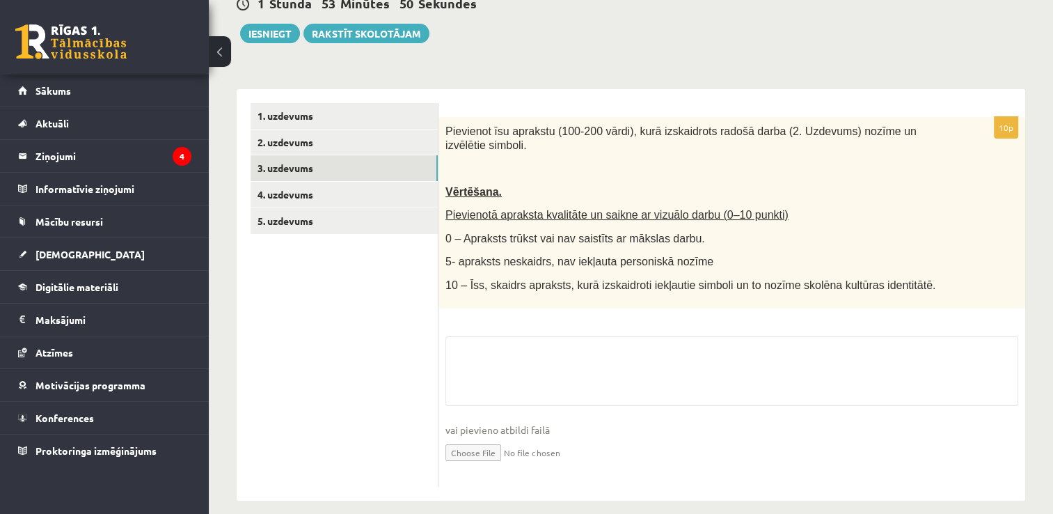
click at [488, 441] on input "file" at bounding box center [731, 451] width 573 height 29
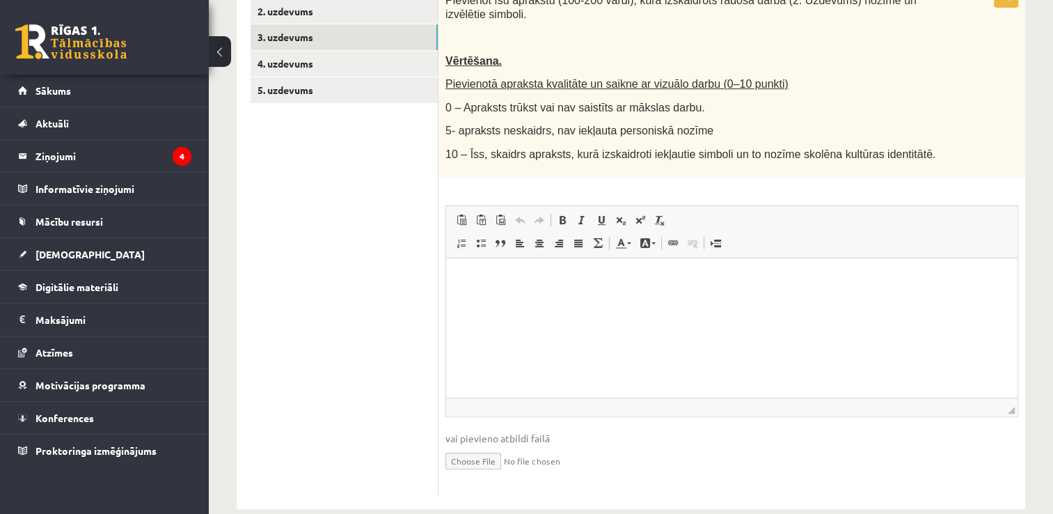
scroll to position [306, 0]
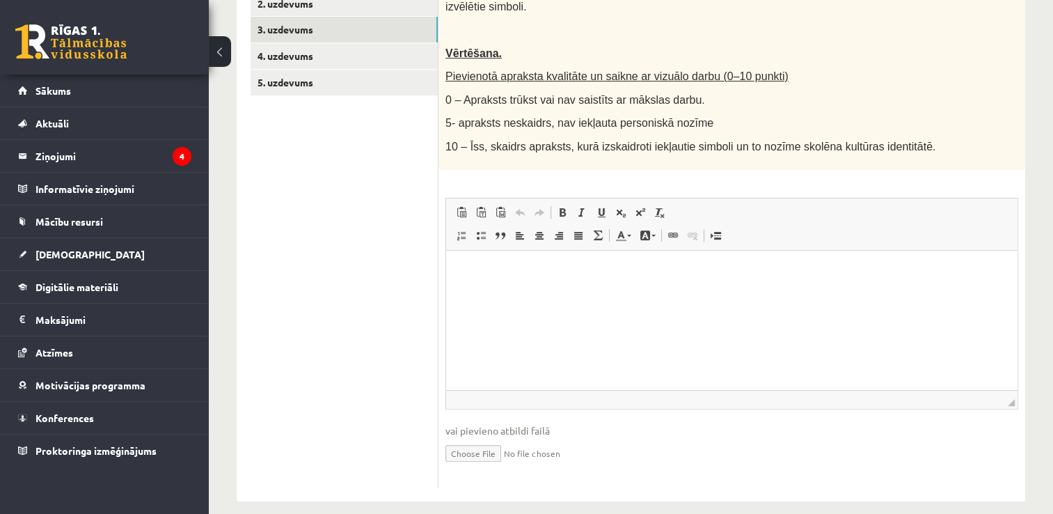
type input "**********"
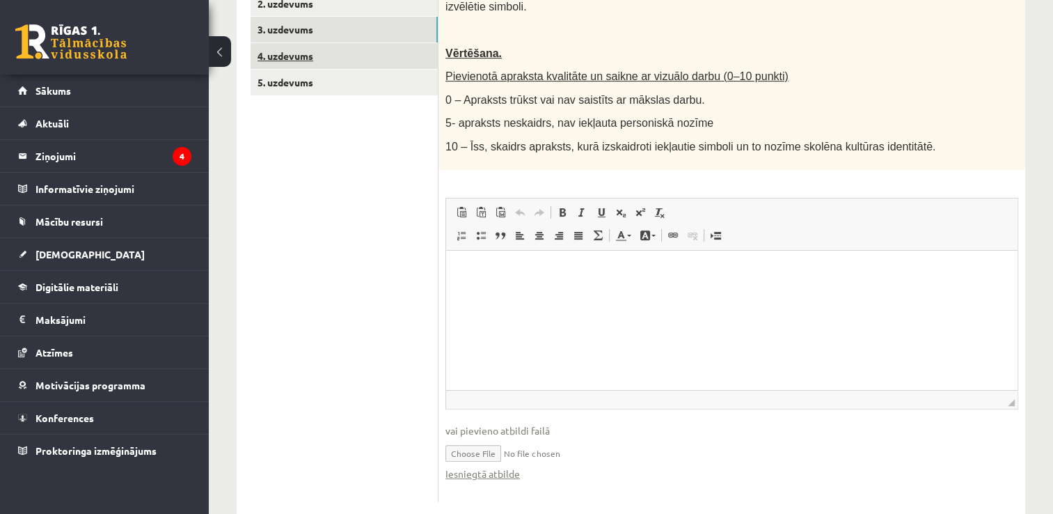
click at [347, 52] on link "4. uzdevums" at bounding box center [344, 56] width 187 height 26
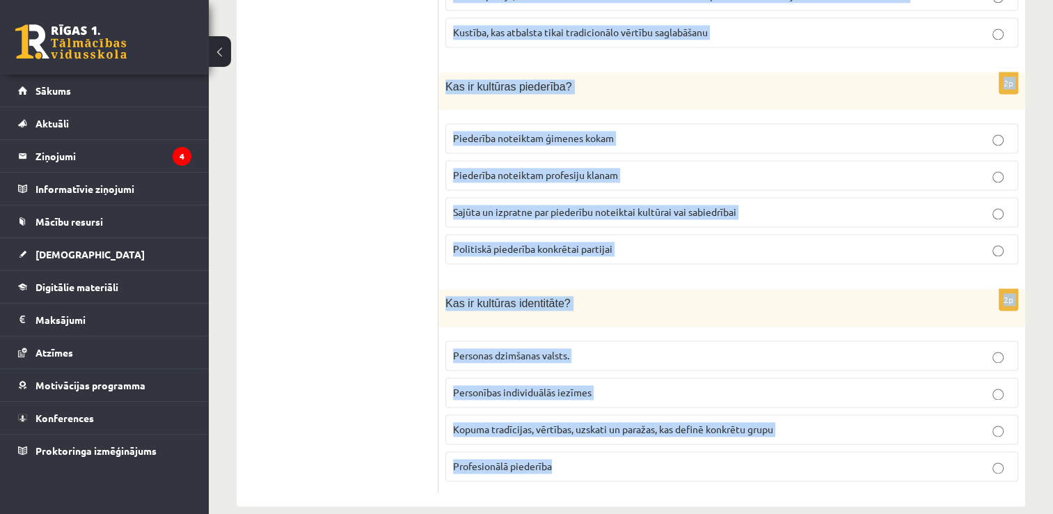
scroll to position [1973, 0]
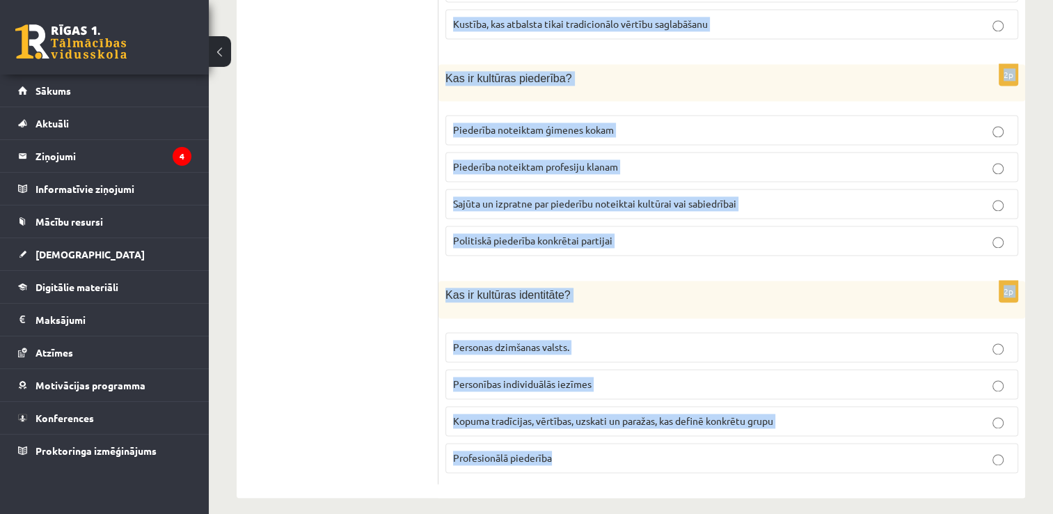
drag, startPoint x: 439, startPoint y: 56, endPoint x: 736, endPoint y: 525, distance: 555.8
copy form "Kādas ir galvenās sastāvdaļas, kas veido cilvēka kultūras identitāti? Sociālais…"
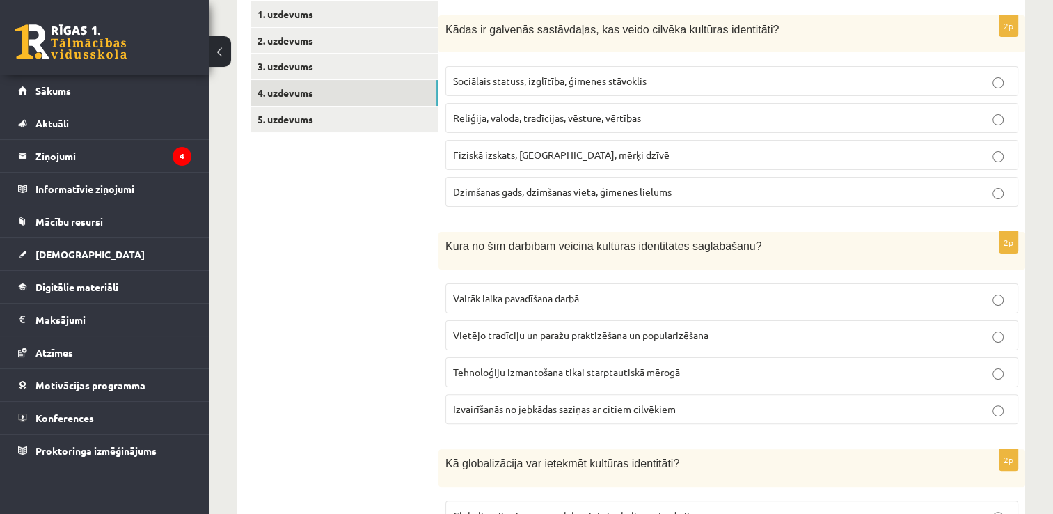
scroll to position [93, 0]
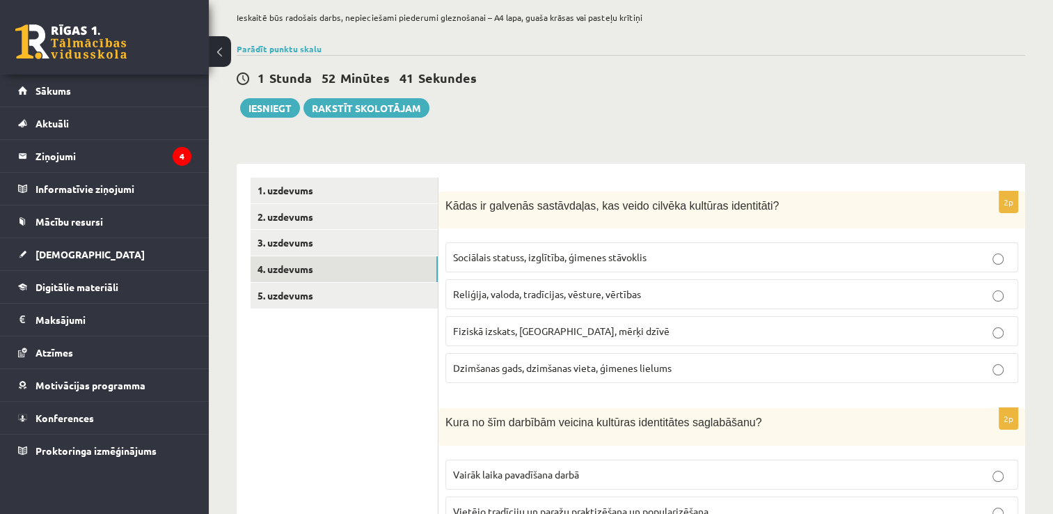
click at [543, 288] on span "Reliģija, valoda, tradīcijas, vēsture, vērtības" at bounding box center [547, 293] width 188 height 13
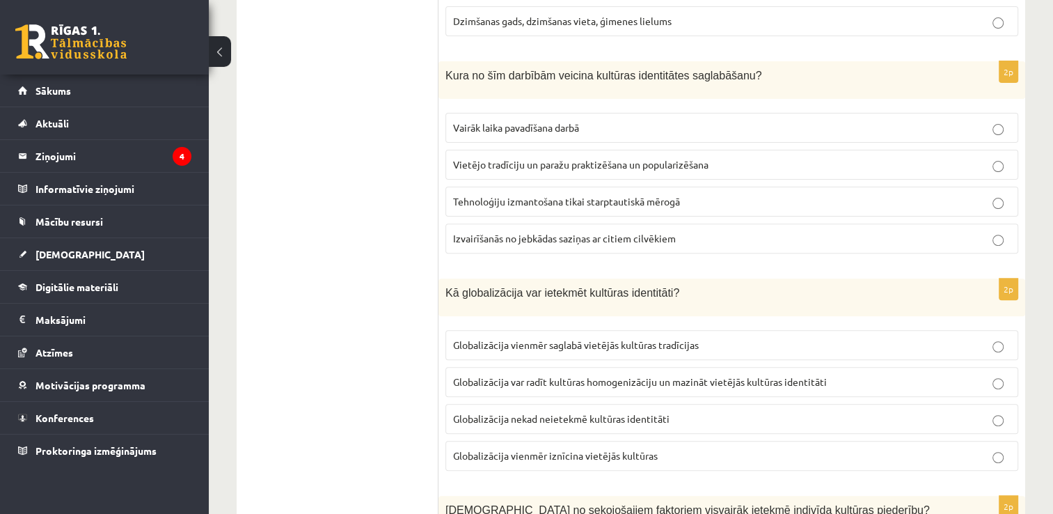
scroll to position [441, 0]
click at [622, 163] on span "Vietējo tradīciju un paražu praktizēšana un popularizēšana" at bounding box center [580, 163] width 255 height 13
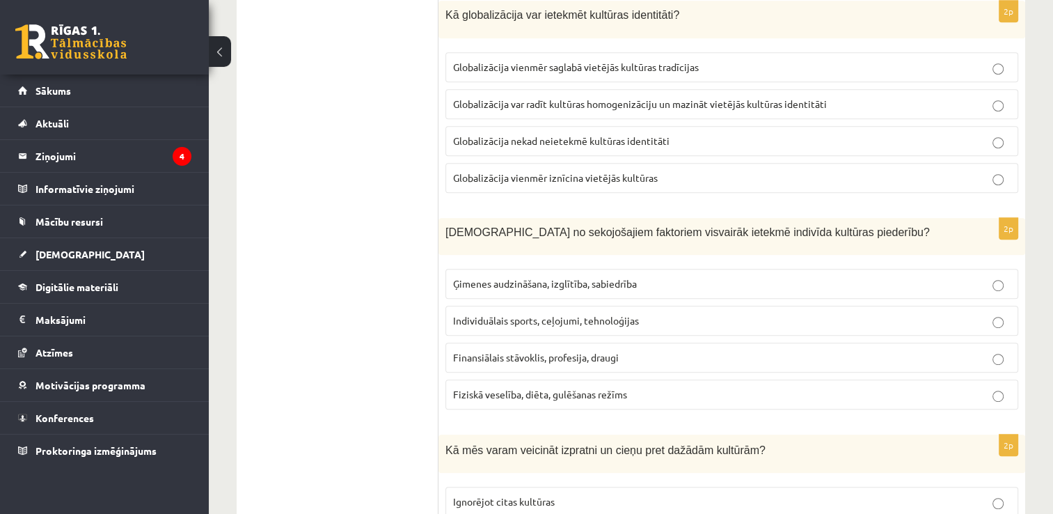
scroll to position [720, 0]
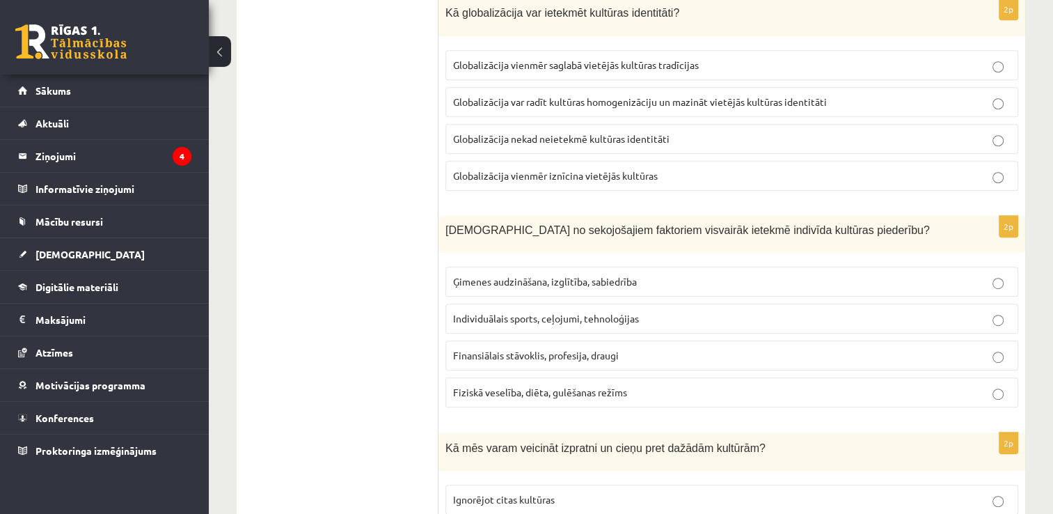
click at [682, 100] on span "Globalizācija var radīt kultūras homogenizāciju un mazināt vietējās kultūras id…" at bounding box center [640, 101] width 374 height 13
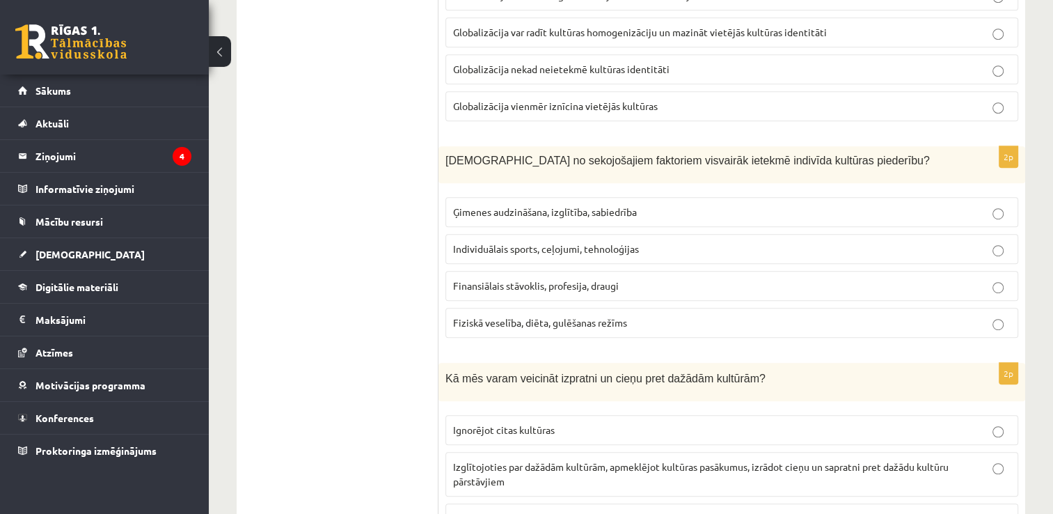
click at [560, 198] on label "Ģimenes audzināšana, izglītība, sabiedrība" at bounding box center [731, 212] width 573 height 30
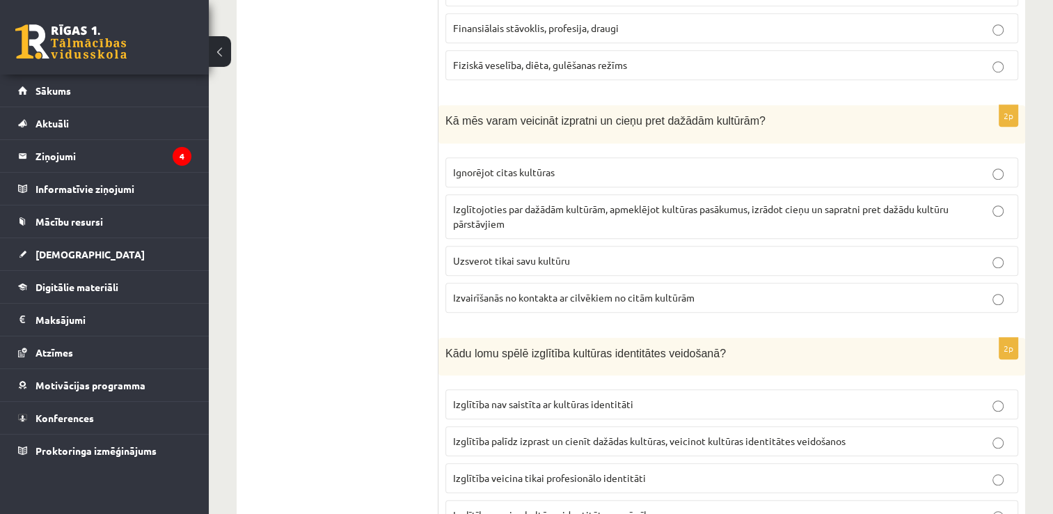
scroll to position [1068, 0]
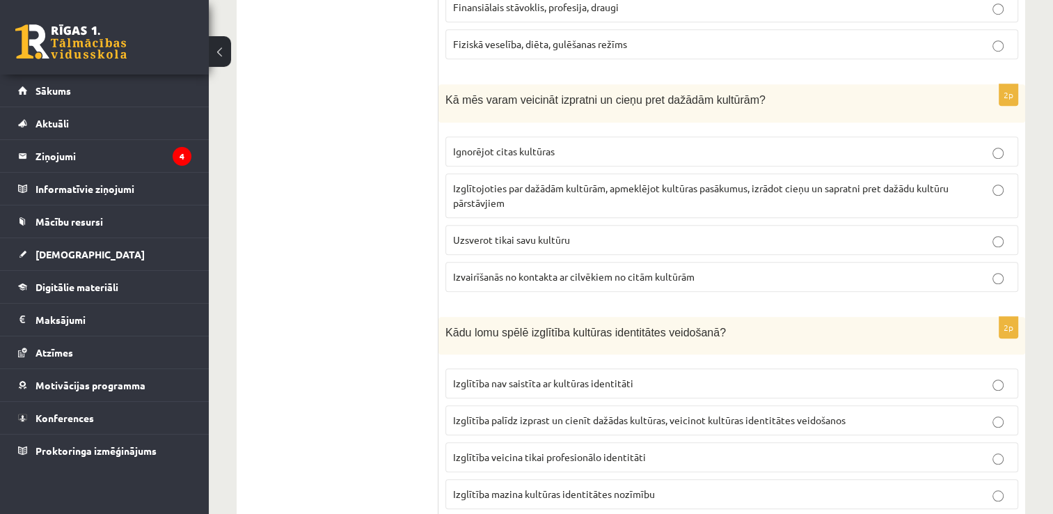
click at [478, 185] on span "Izglītojoties par dažādām kultūrām, apmeklējot kultūras pasākumus, izrādot cieņ…" at bounding box center [701, 195] width 496 height 27
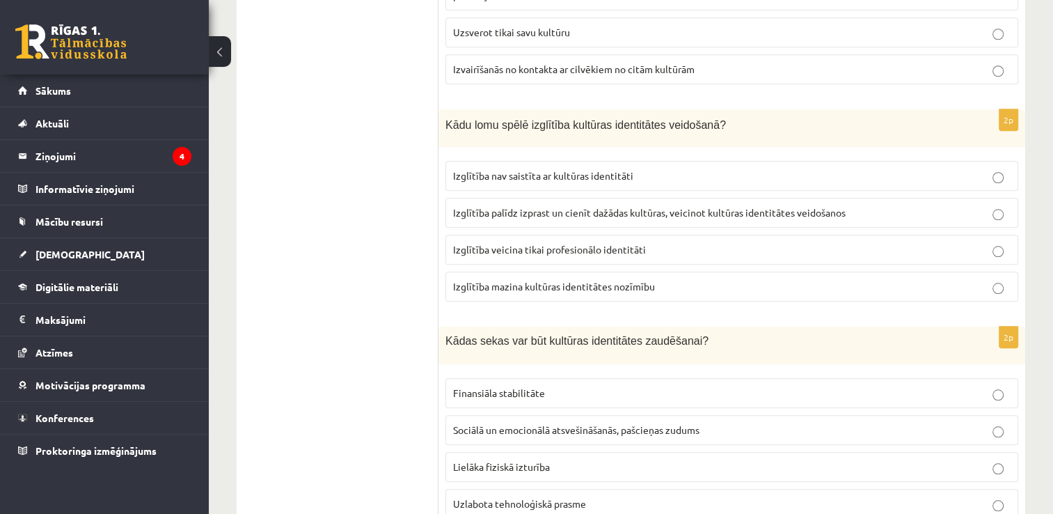
scroll to position [1277, 0]
click at [678, 213] on label "Izglītība palīdz izprast un cienīt dažādas kultūras, veicinot kultūras identitā…" at bounding box center [731, 211] width 573 height 30
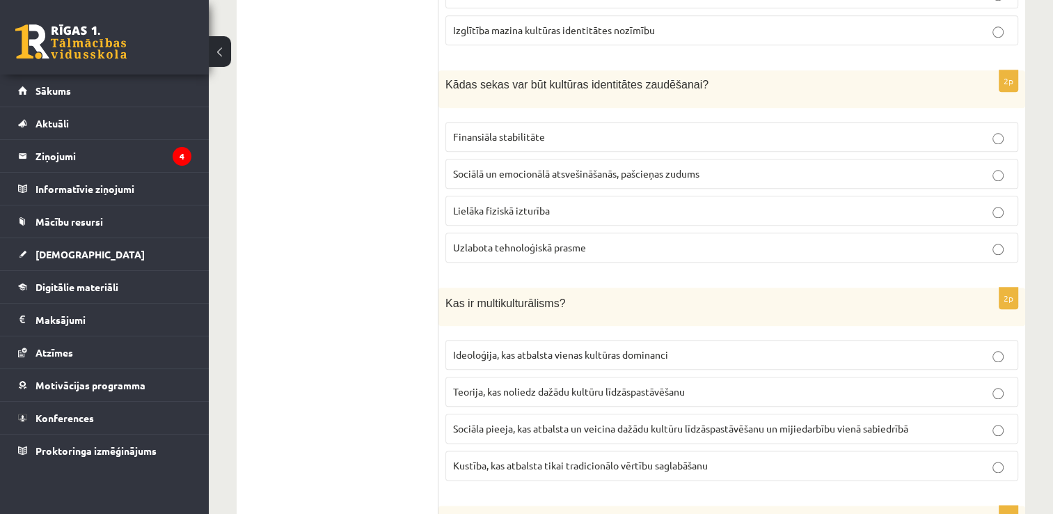
scroll to position [1555, 0]
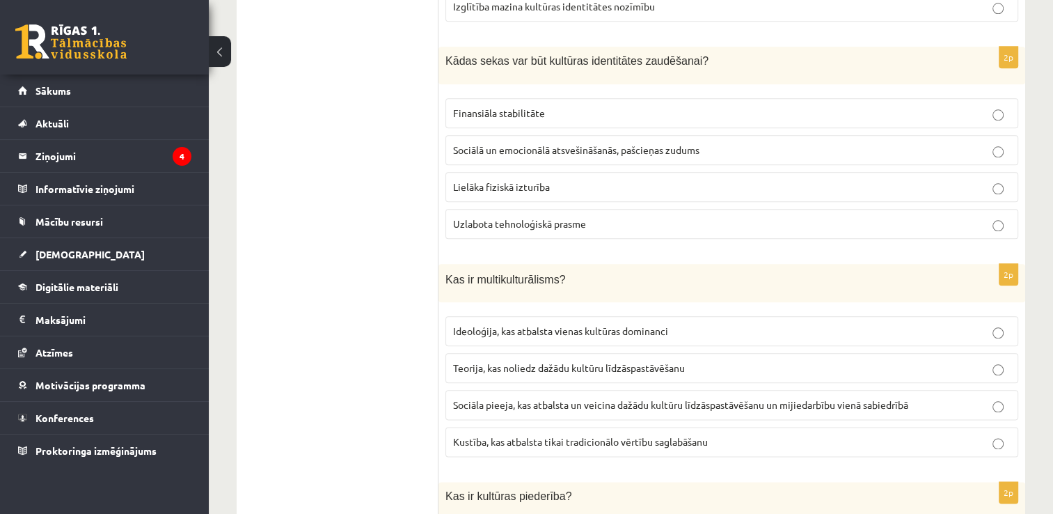
click at [632, 143] on span "Sociālā un emocionālā atsvešināšanās, pašcieņas zudums" at bounding box center [576, 149] width 246 height 13
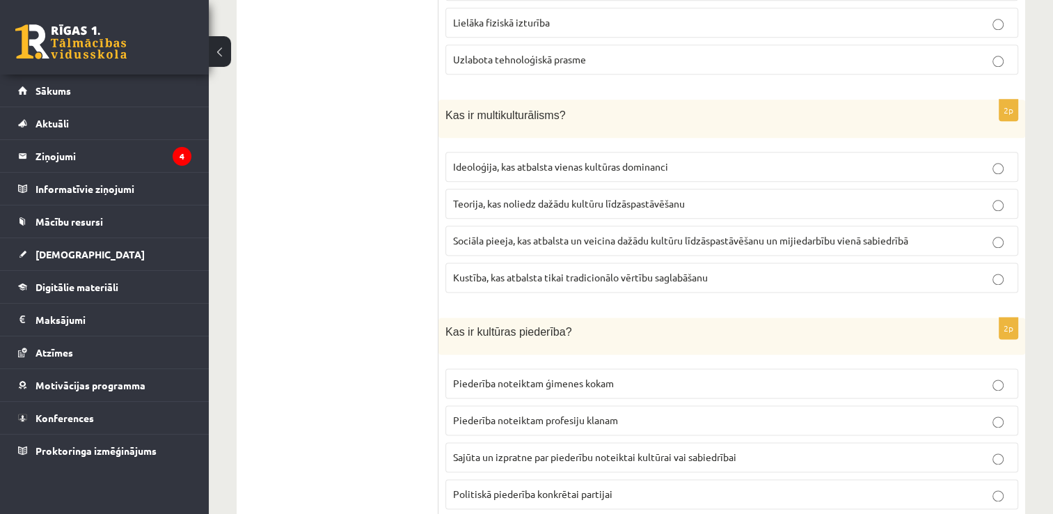
scroll to position [1764, 0]
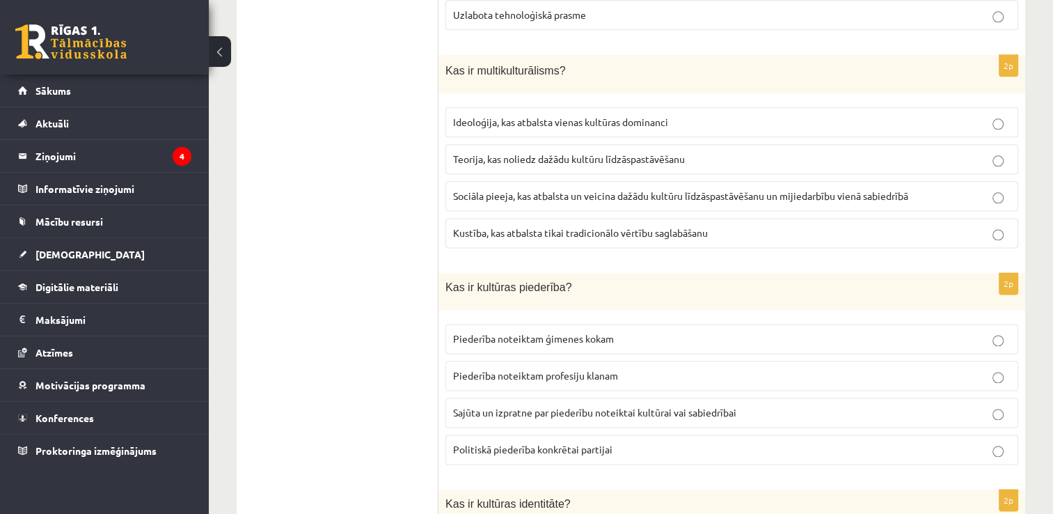
click at [581, 189] on p "Sociāla pieeja, kas atbalsta un veicina dažādu kultūru līdzāspastāvēšanu un mij…" at bounding box center [732, 196] width 558 height 15
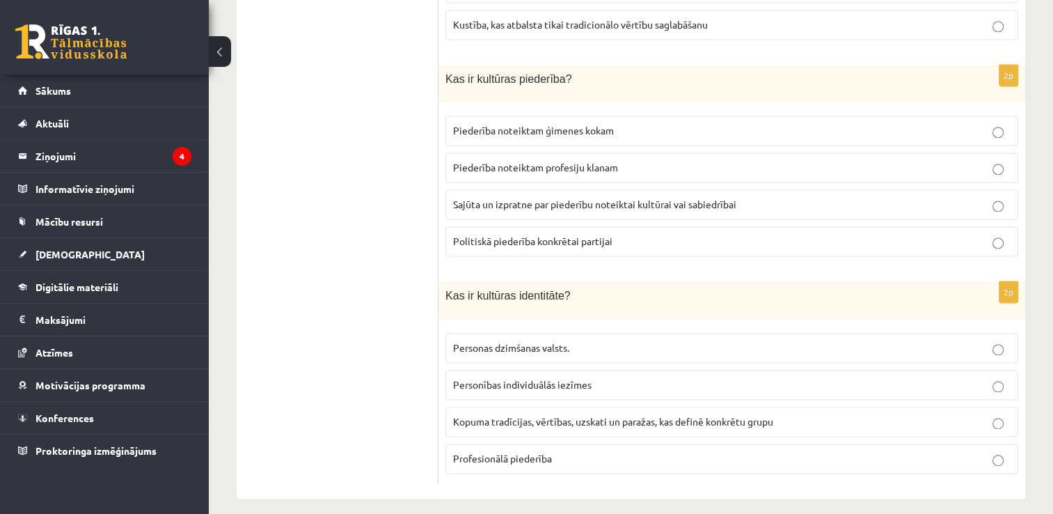
scroll to position [1973, 0]
click at [596, 189] on label "Sajūta un izpratne par piederību noteiktai kultūrai vai sabiedrībai" at bounding box center [731, 204] width 573 height 30
click at [583, 416] on p "Kopuma tradīcijas, vērtības, uzskati un paražas, kas definē konkrētu grupu" at bounding box center [732, 420] width 558 height 15
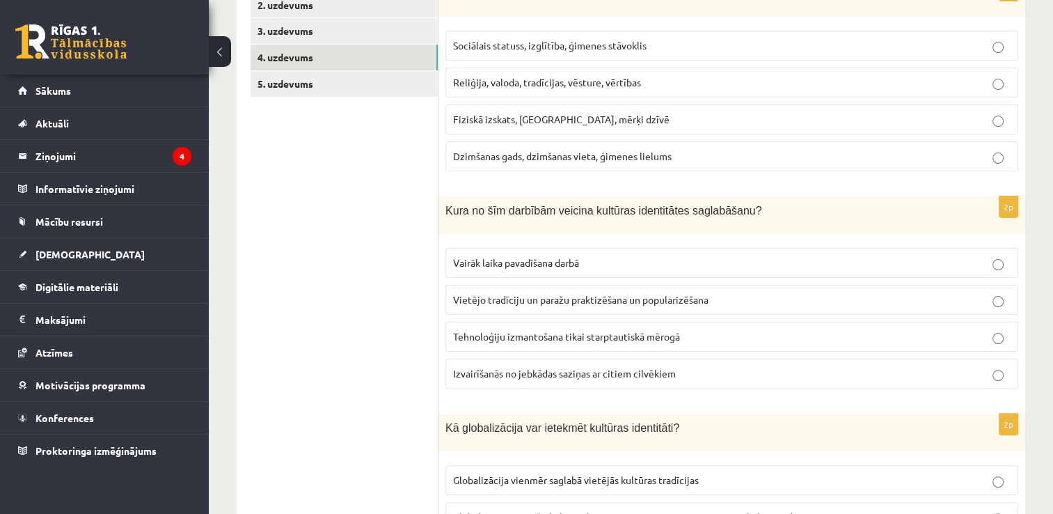
scroll to position [24, 0]
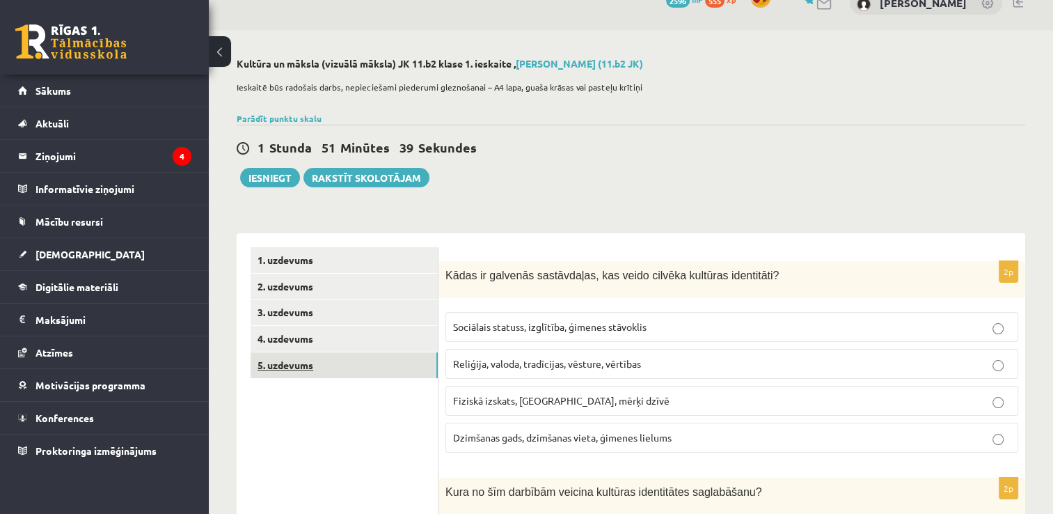
click at [369, 361] on link "5. uzdevums" at bounding box center [344, 365] width 187 height 26
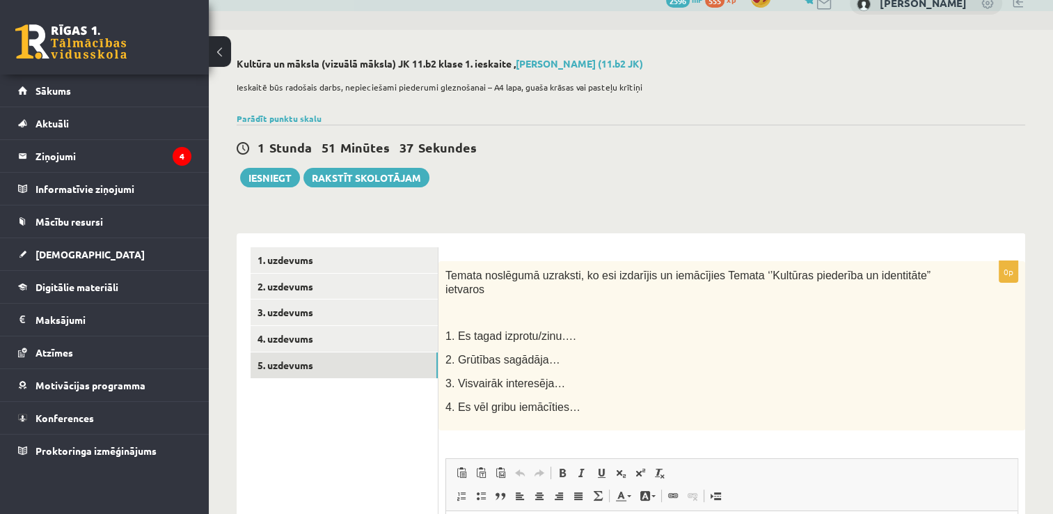
scroll to position [0, 0]
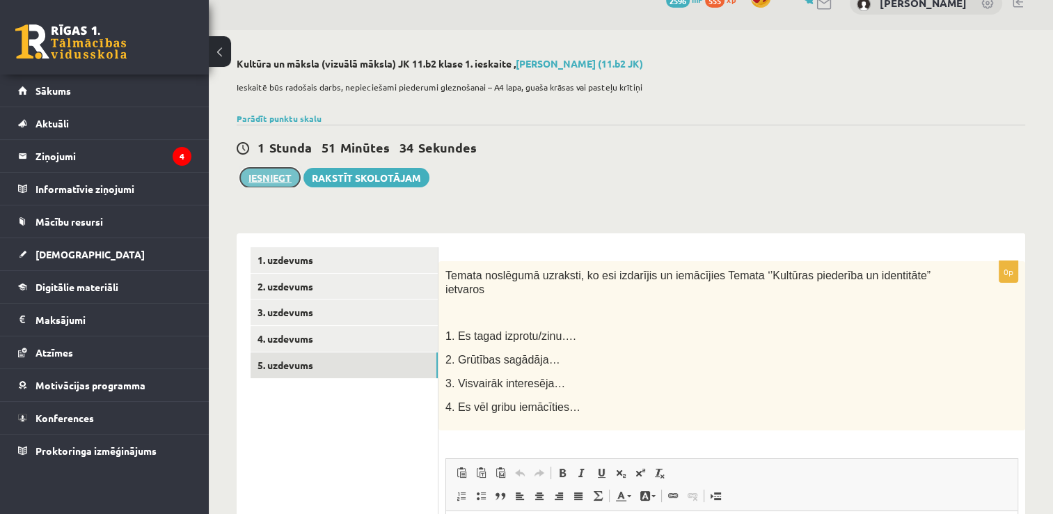
click at [276, 182] on button "Iesniegt" at bounding box center [270, 177] width 60 height 19
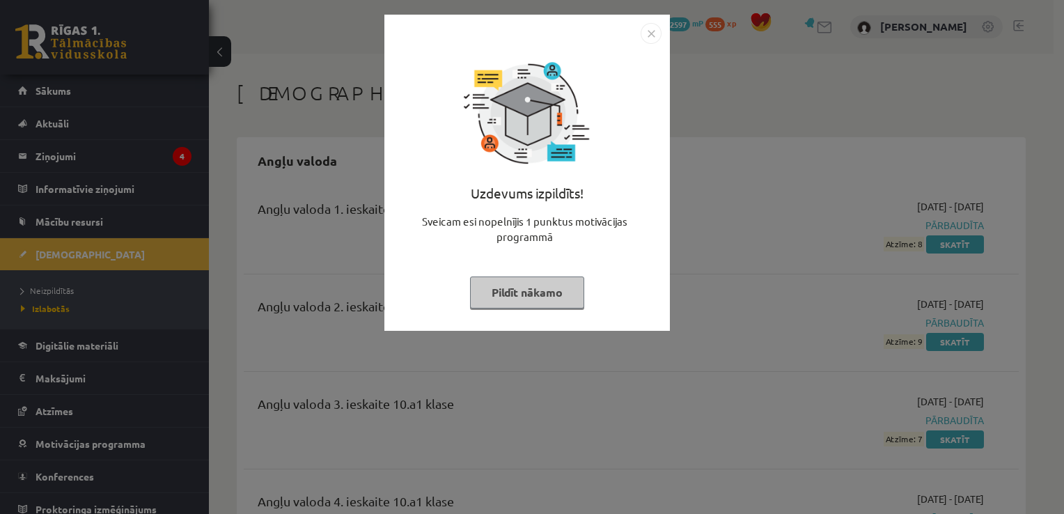
click at [532, 276] on button "Pildīt nākamo" at bounding box center [527, 292] width 114 height 32
